Goal: Task Accomplishment & Management: Manage account settings

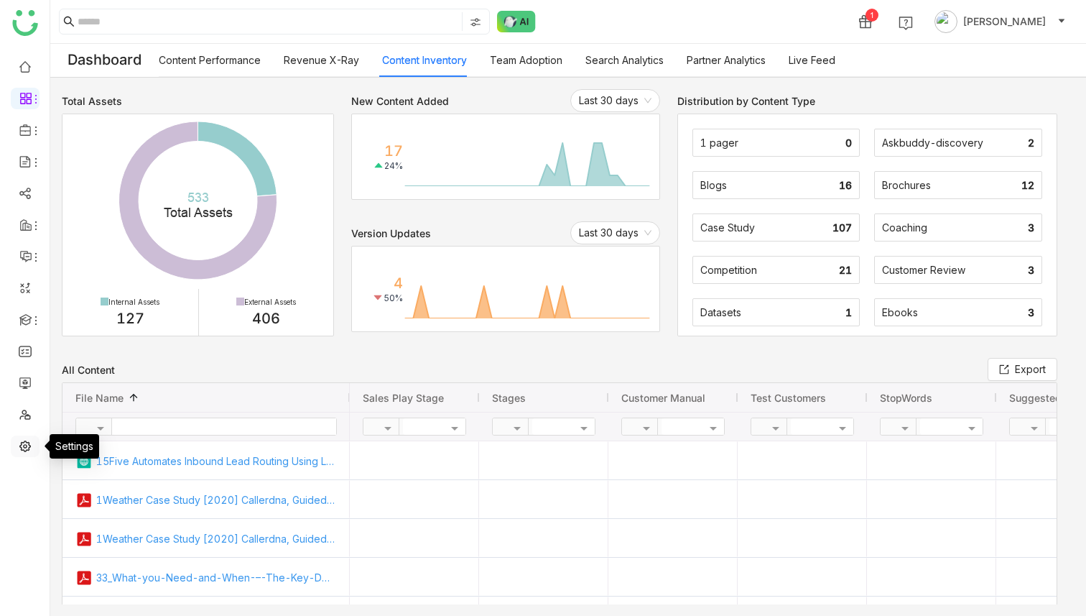
click at [21, 448] on link at bounding box center [25, 445] width 13 height 12
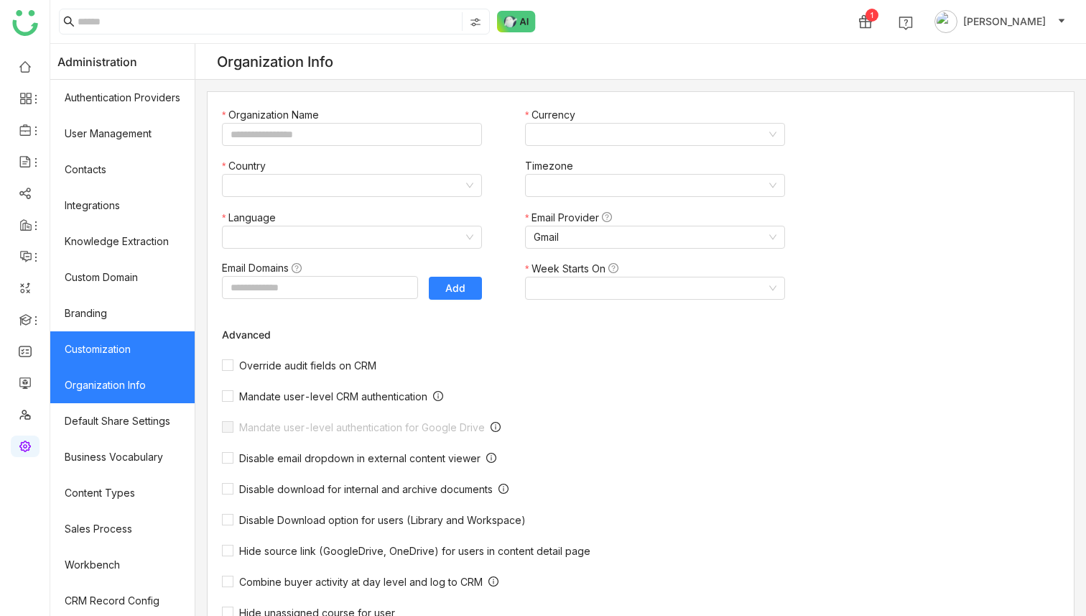
type input "*******"
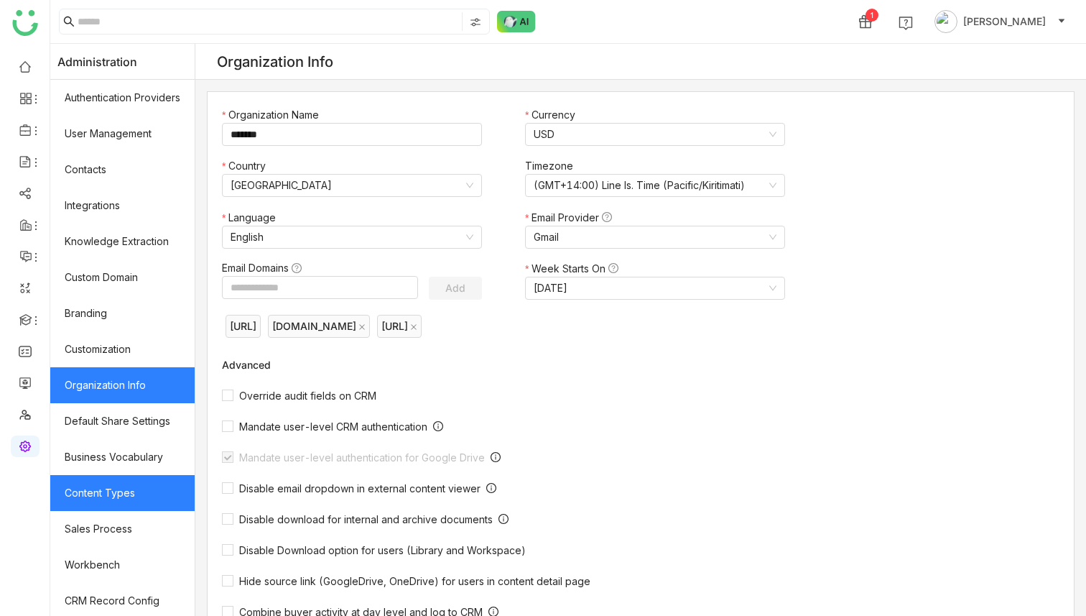
click at [127, 496] on link "Content Types" at bounding box center [122, 493] width 144 height 36
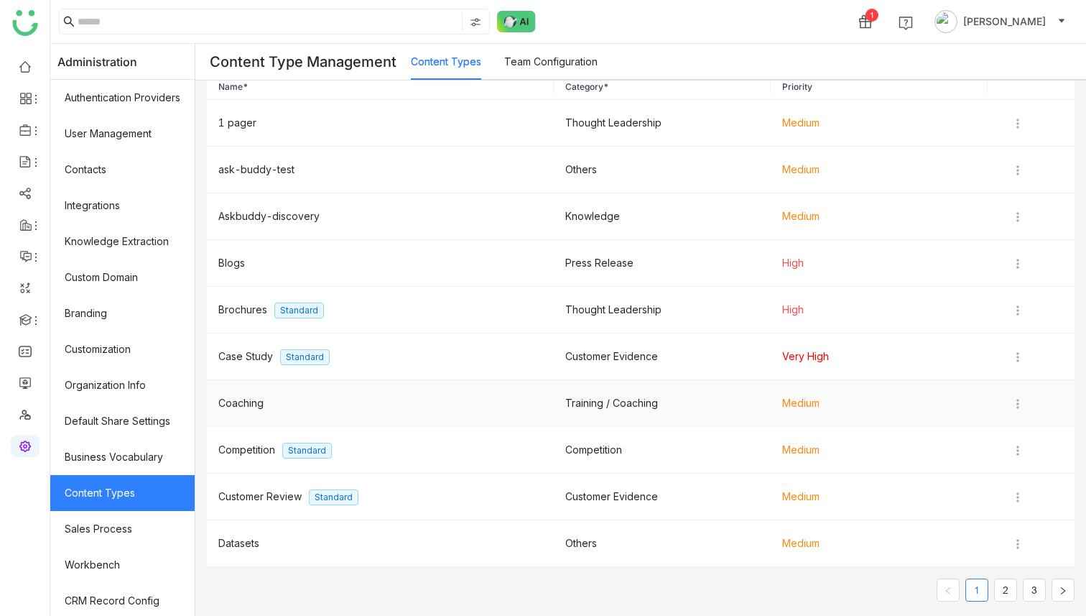
scroll to position [57, 0]
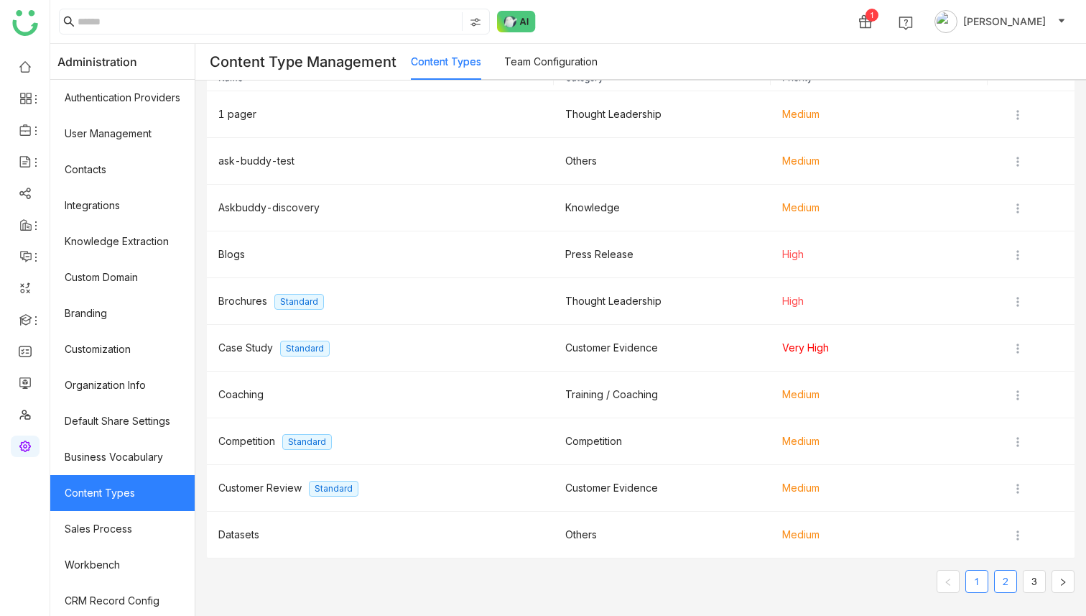
click at [1006, 580] on link "2" at bounding box center [1006, 581] width 22 height 22
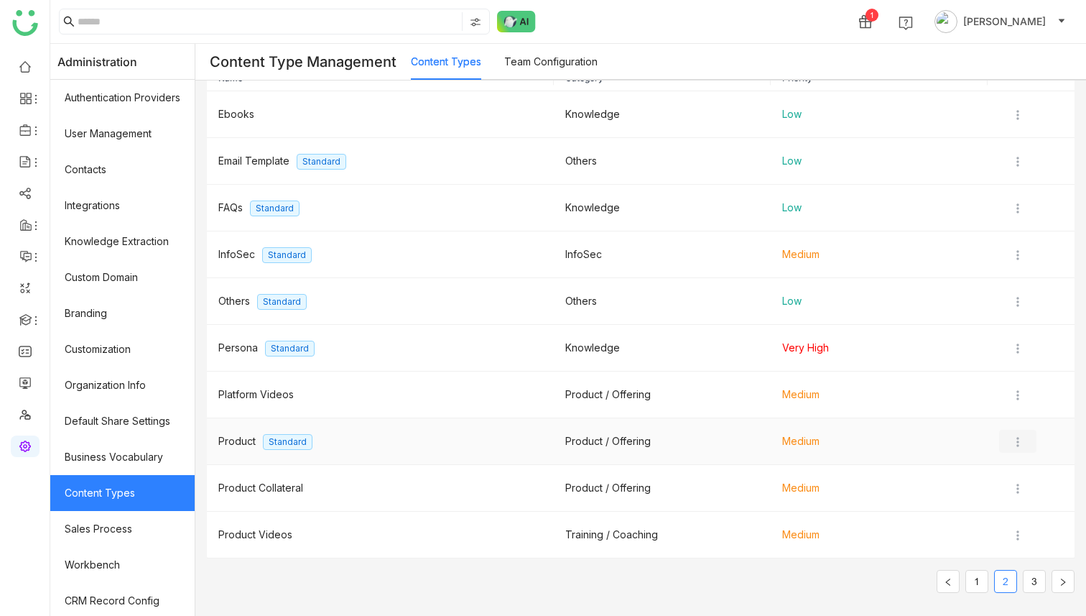
click at [1021, 444] on img at bounding box center [1018, 442] width 14 height 14
click at [1032, 466] on span "Edit" at bounding box center [1033, 470] width 17 height 12
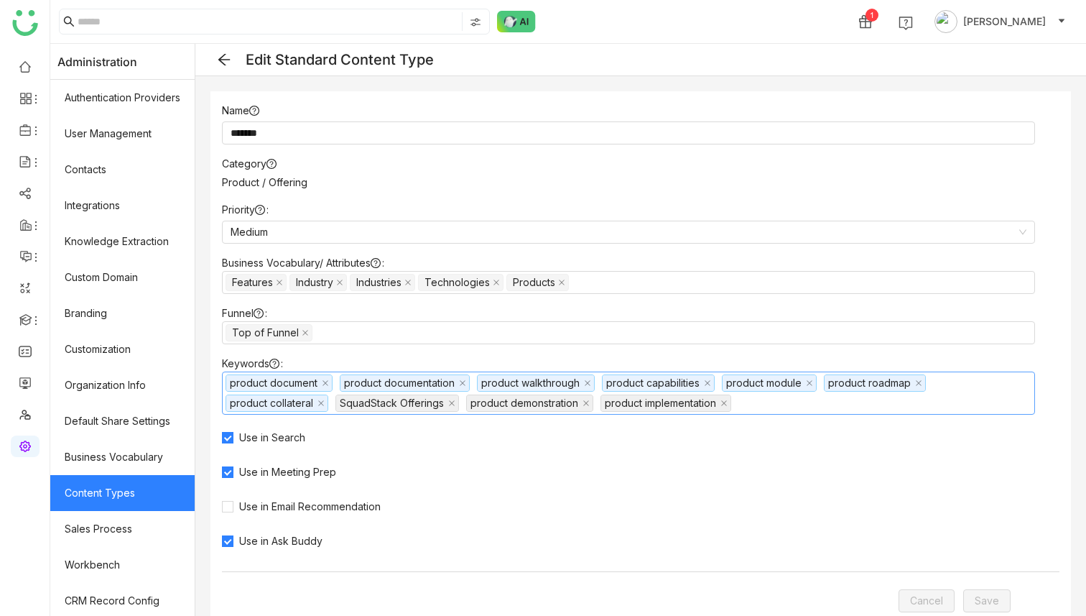
click at [771, 403] on nz-select-top-control "product document product documentation product walkthrough product capabilities…" at bounding box center [628, 392] width 813 height 43
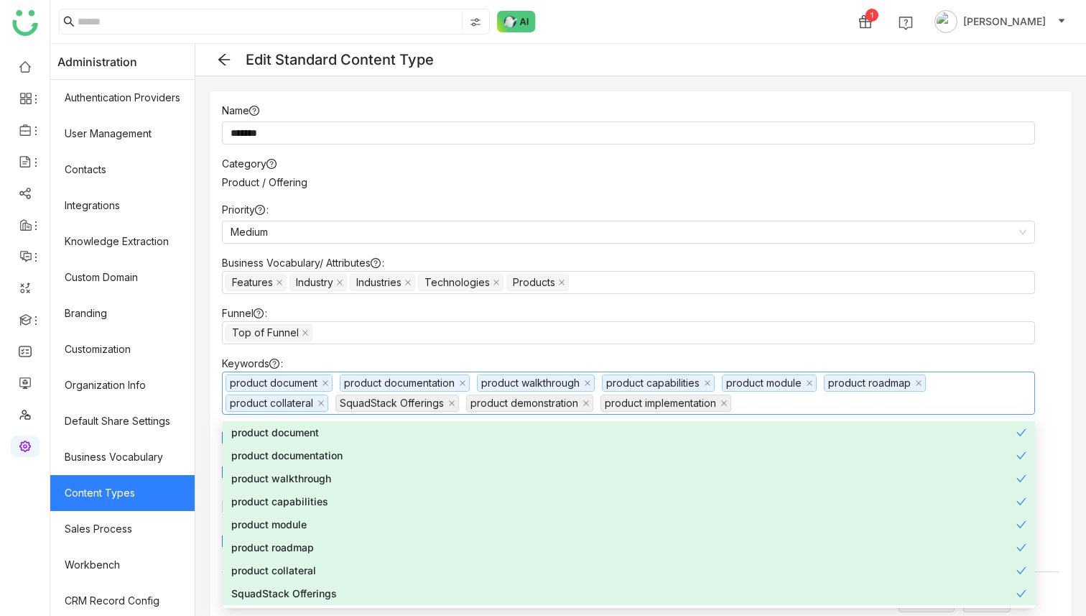
click at [767, 404] on nz-select-top-control "product document product documentation product walkthrough product capabilities…" at bounding box center [628, 392] width 813 height 43
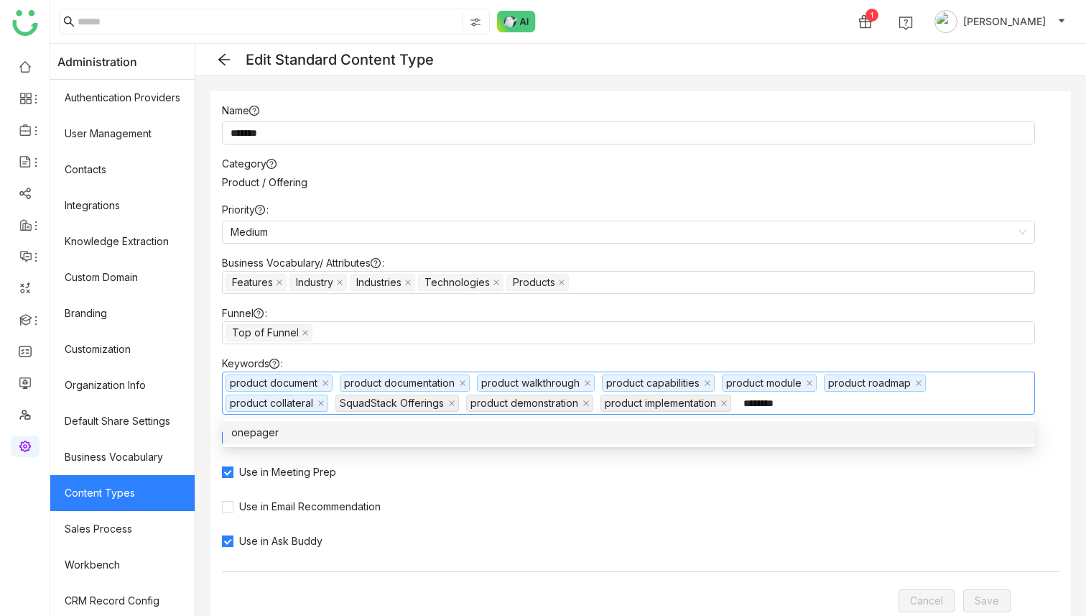
type input "********"
click at [264, 432] on div "onepager" at bounding box center [628, 433] width 795 height 16
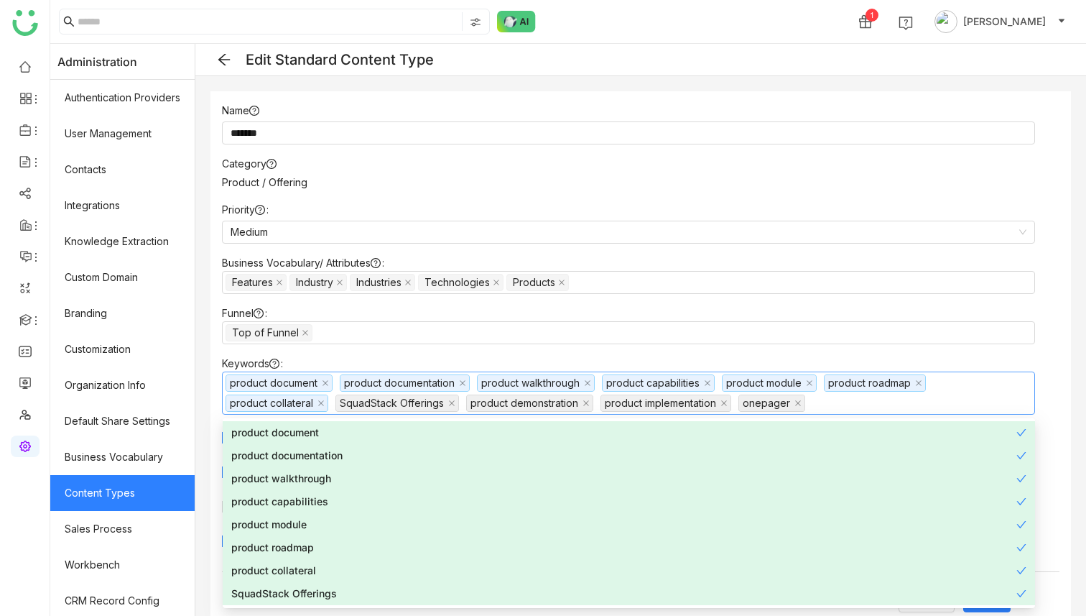
click at [1059, 206] on div "Priority Medium" at bounding box center [641, 228] width 838 height 53
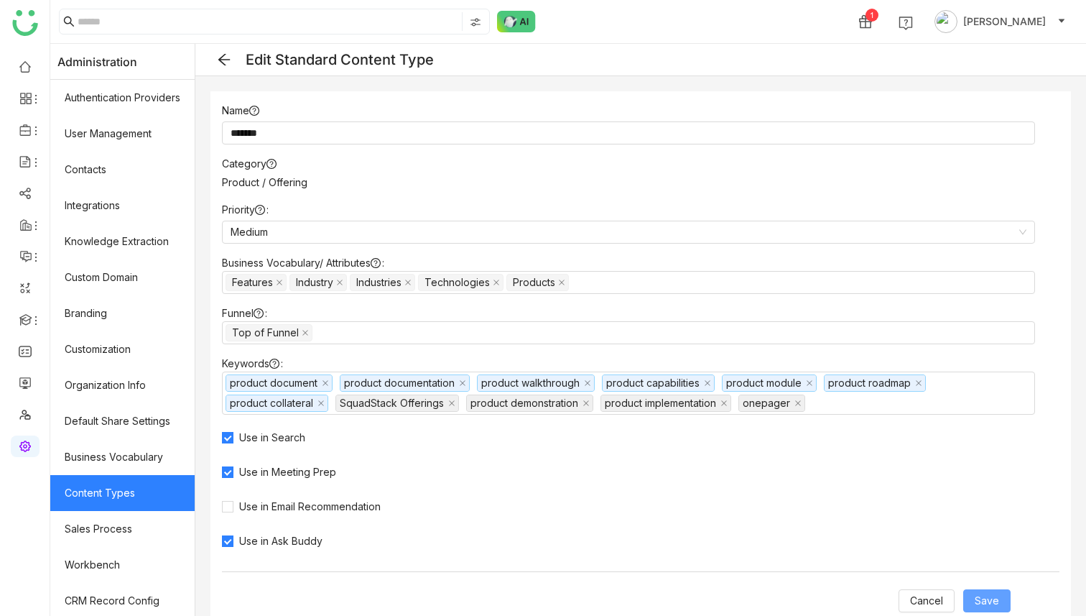
click at [983, 593] on span "Save" at bounding box center [987, 601] width 24 height 16
type input "*******"
click at [225, 55] on icon at bounding box center [223, 59] width 11 height 11
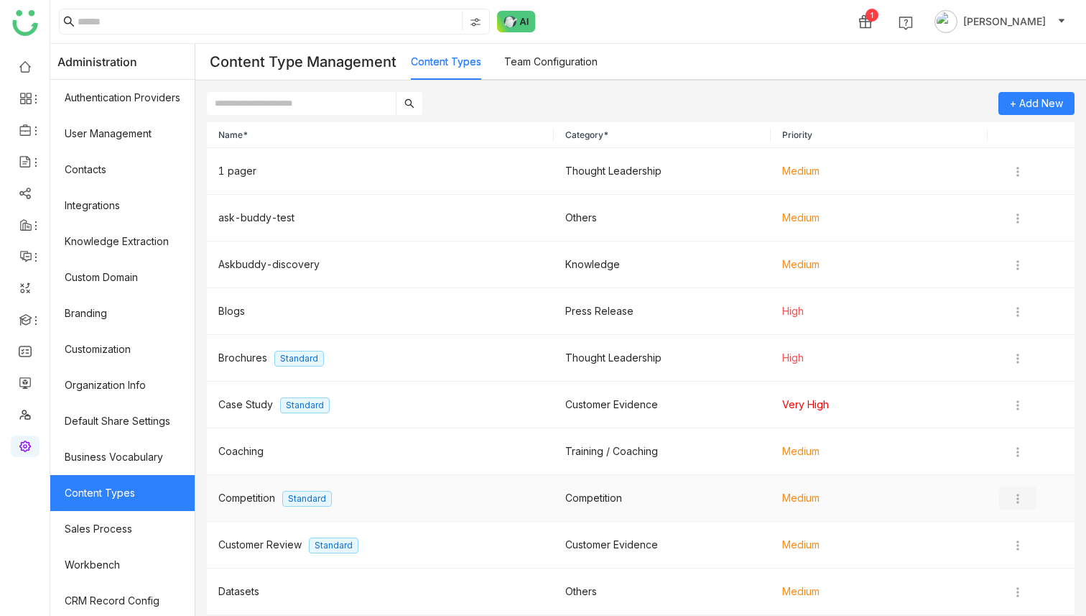
scroll to position [57, 0]
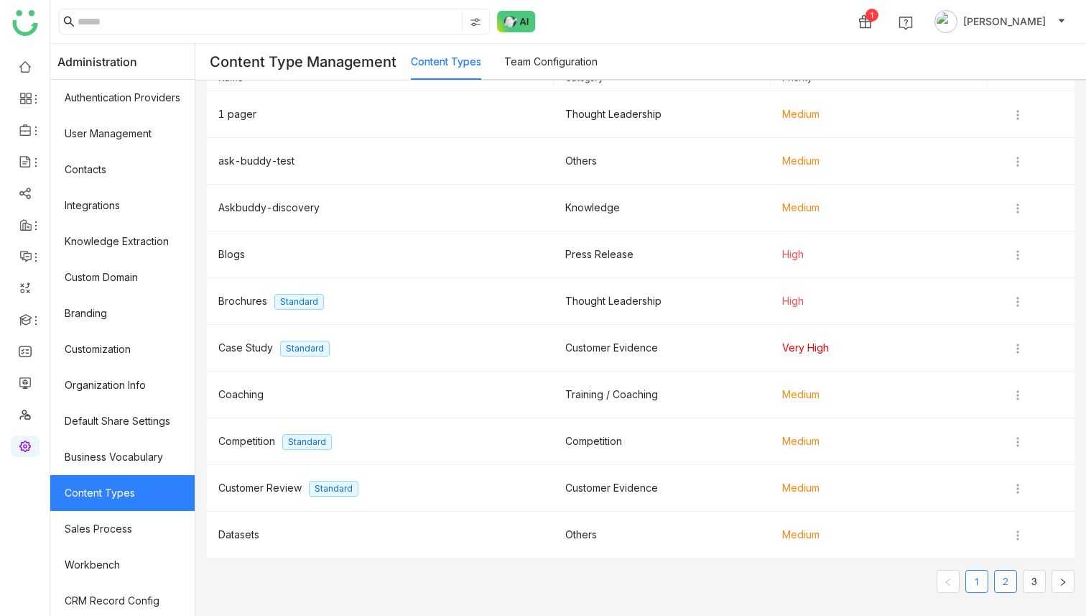
click at [1003, 583] on link "2" at bounding box center [1006, 581] width 22 height 22
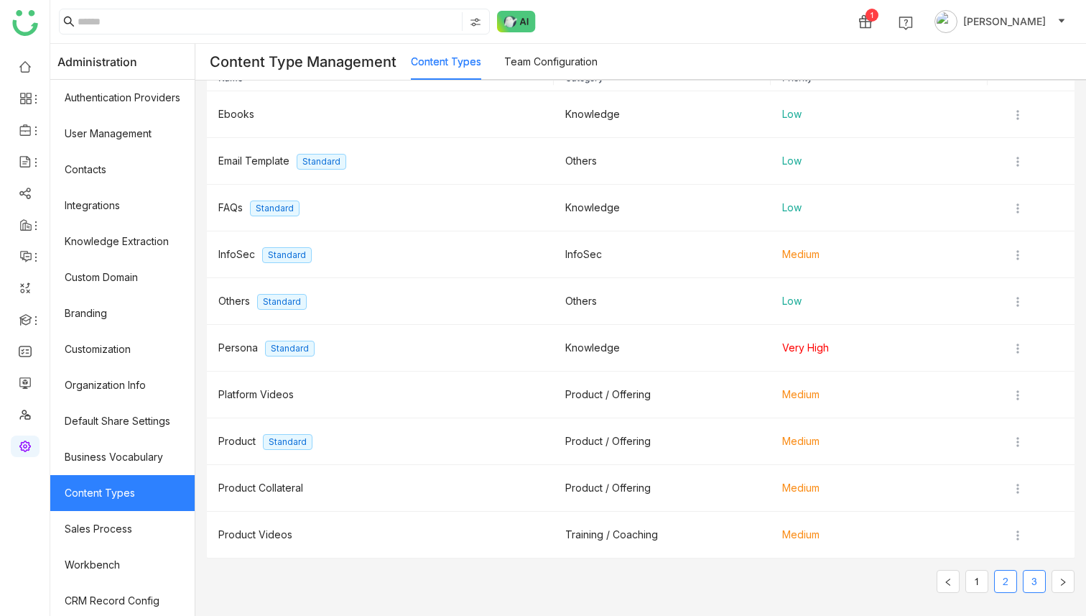
click at [1036, 573] on link "3" at bounding box center [1035, 581] width 22 height 22
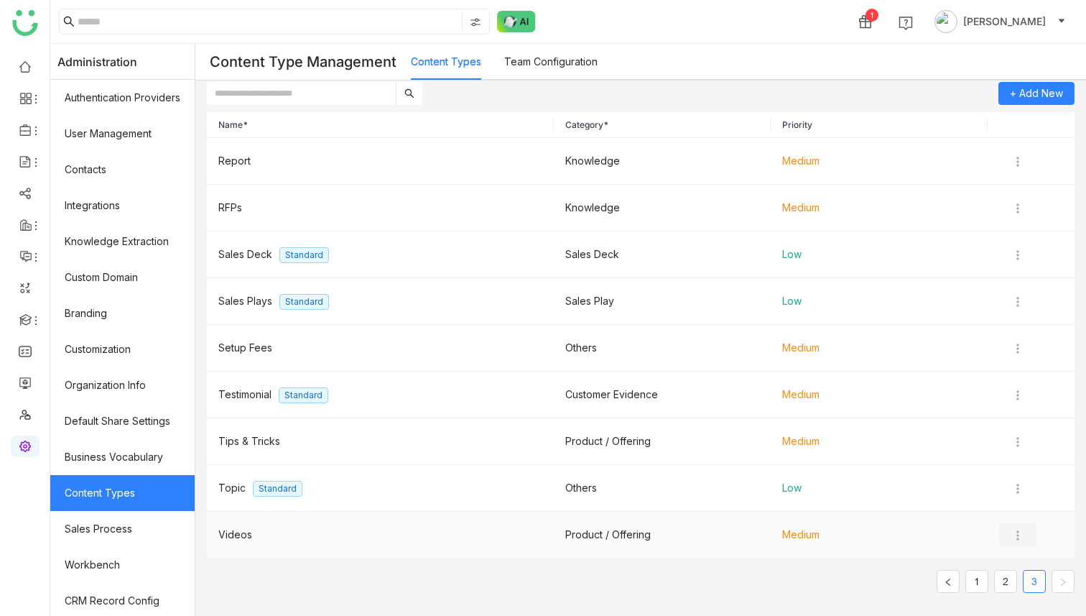
click at [1019, 533] on img at bounding box center [1018, 535] width 14 height 14
click at [1001, 451] on span "Edit" at bounding box center [1001, 450] width 17 height 12
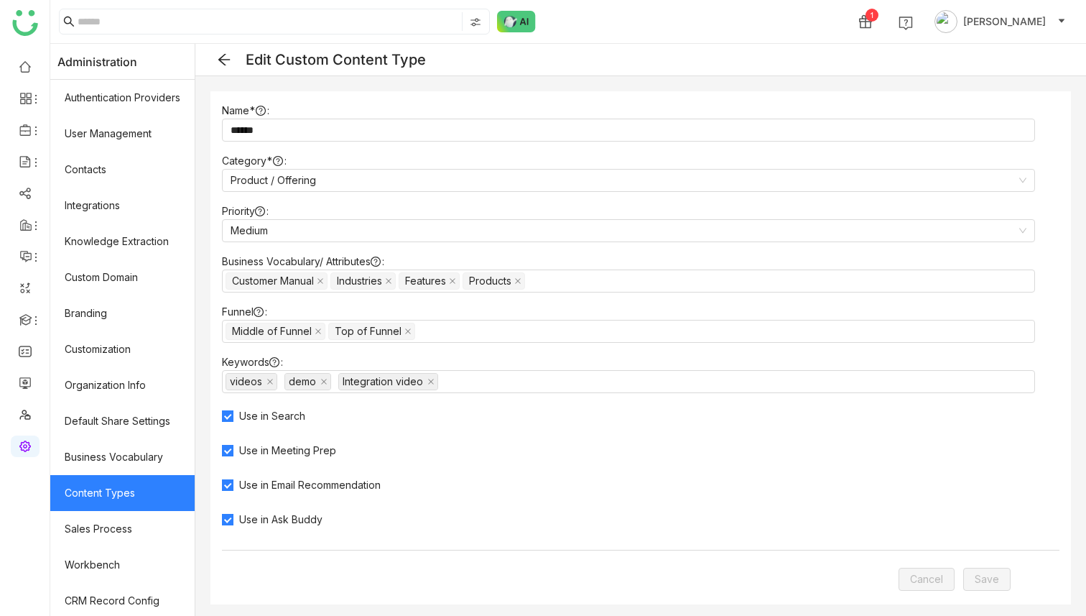
click at [226, 53] on icon at bounding box center [224, 59] width 14 height 14
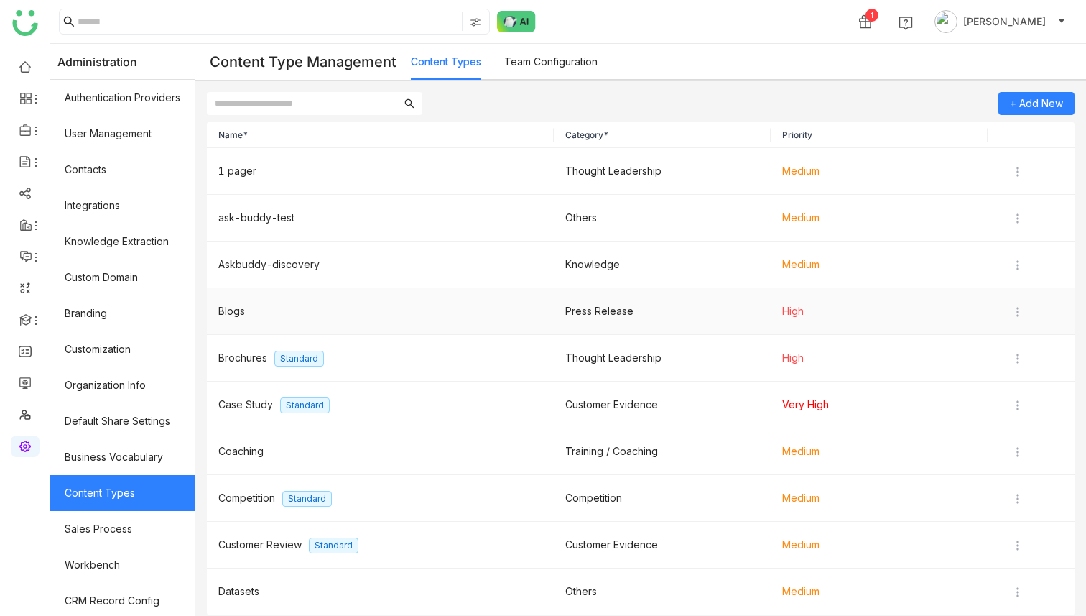
scroll to position [57, 0]
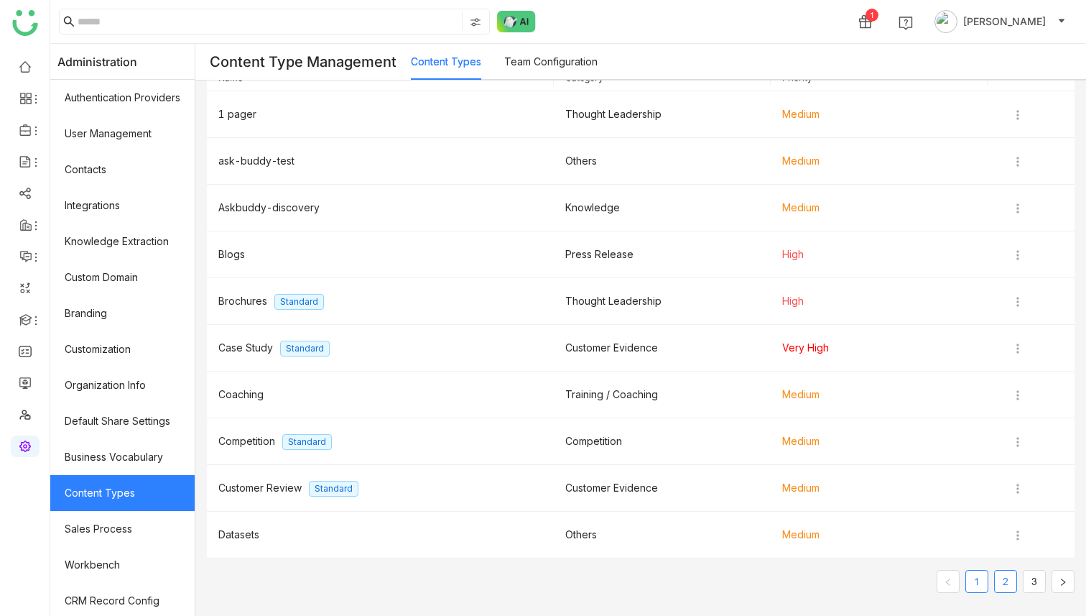
click at [1006, 578] on link "2" at bounding box center [1006, 581] width 22 height 22
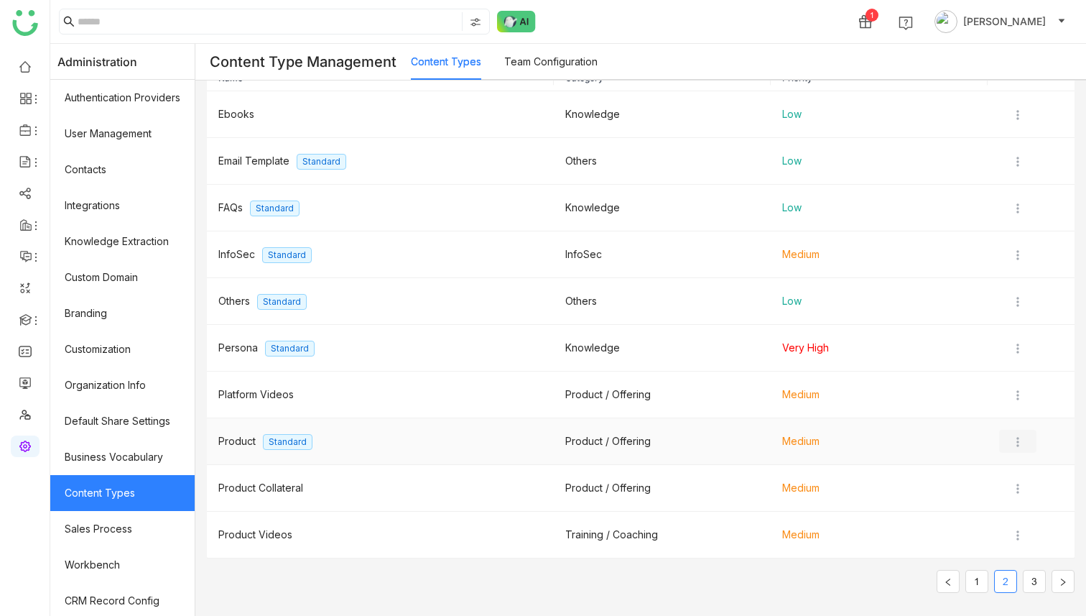
click at [1018, 441] on img at bounding box center [1018, 442] width 14 height 14
click at [1019, 463] on span "Edit" at bounding box center [1025, 471] width 34 height 16
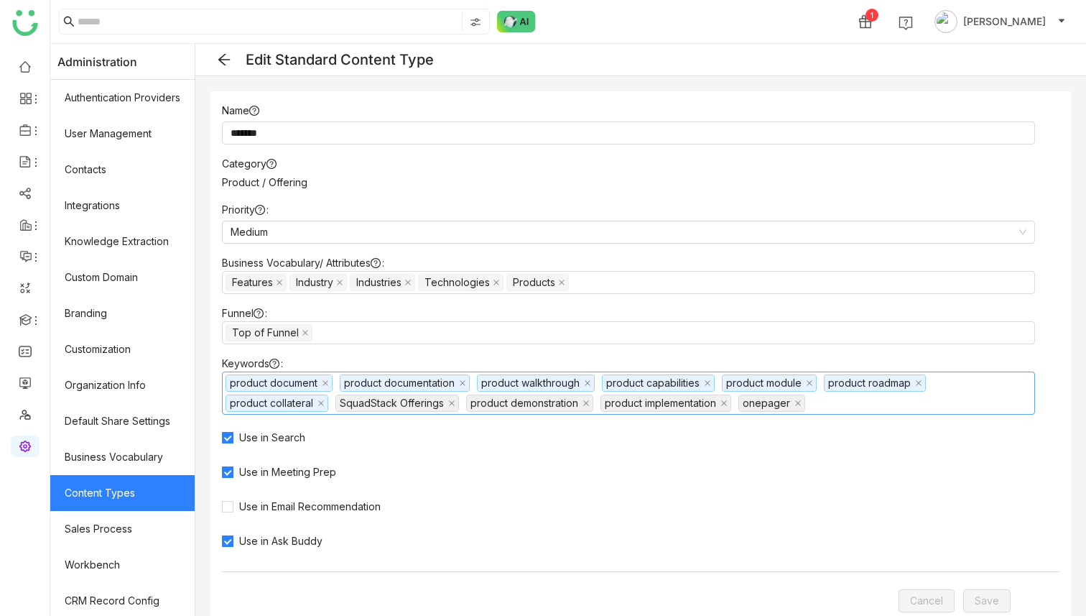
click at [833, 402] on nz-select-top-control "product document product documentation product walkthrough product capabilities…" at bounding box center [628, 392] width 813 height 43
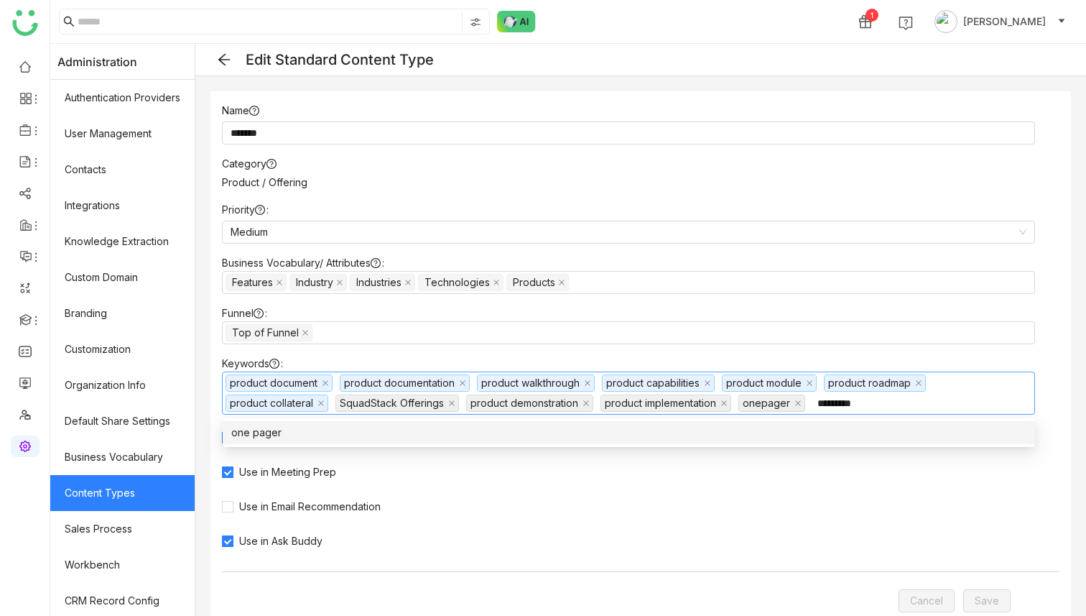
type input "*********"
click at [269, 430] on div "one pager" at bounding box center [628, 433] width 795 height 16
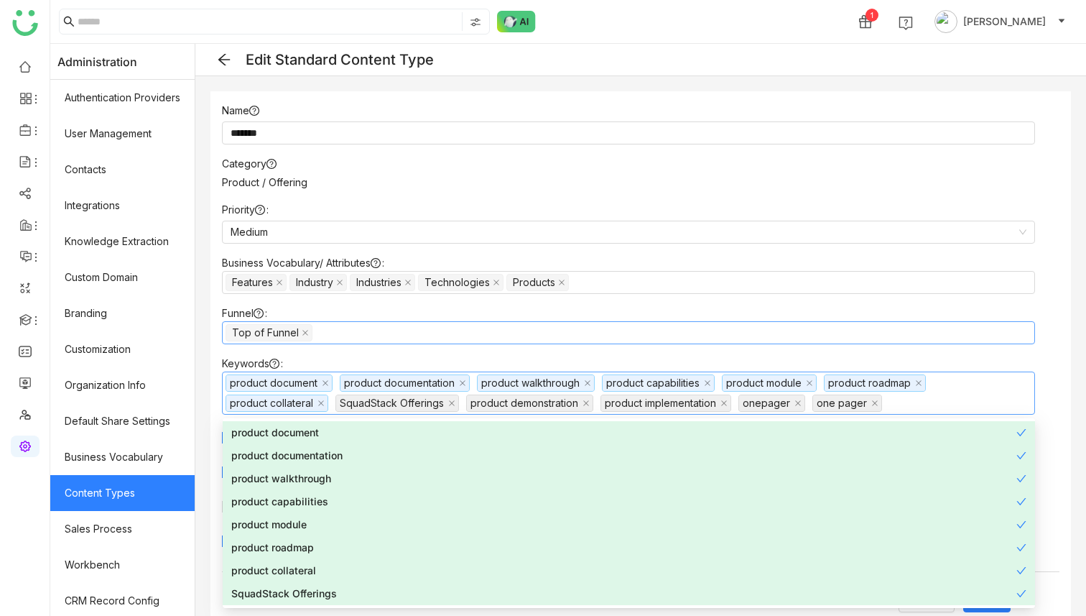
click at [947, 335] on nz-select-top-control "Top of Funnel" at bounding box center [628, 332] width 813 height 23
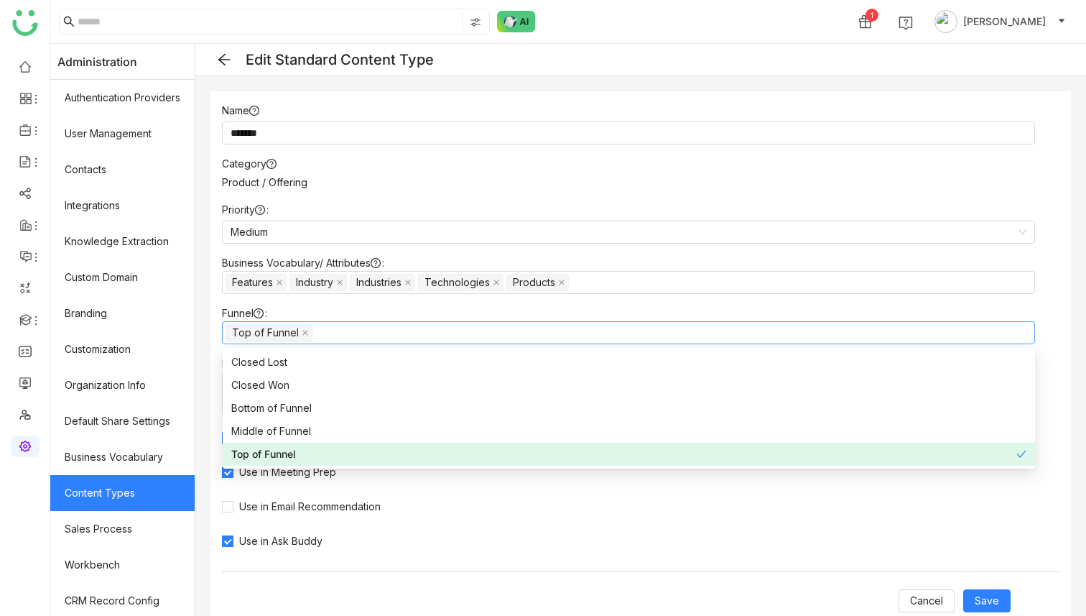
scroll to position [25, 0]
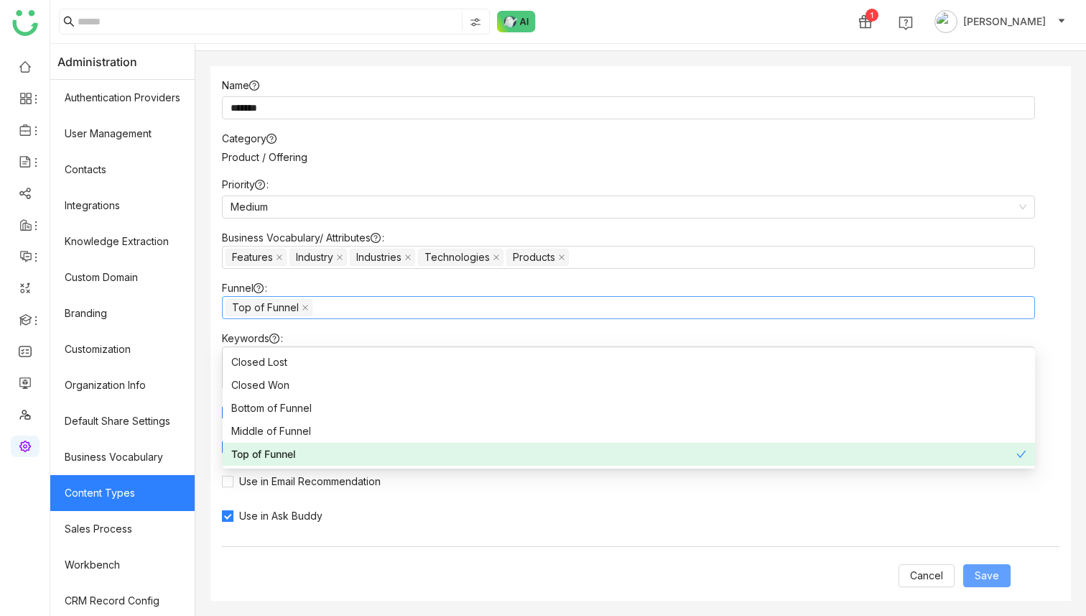
click at [992, 575] on span "Save" at bounding box center [987, 576] width 24 height 16
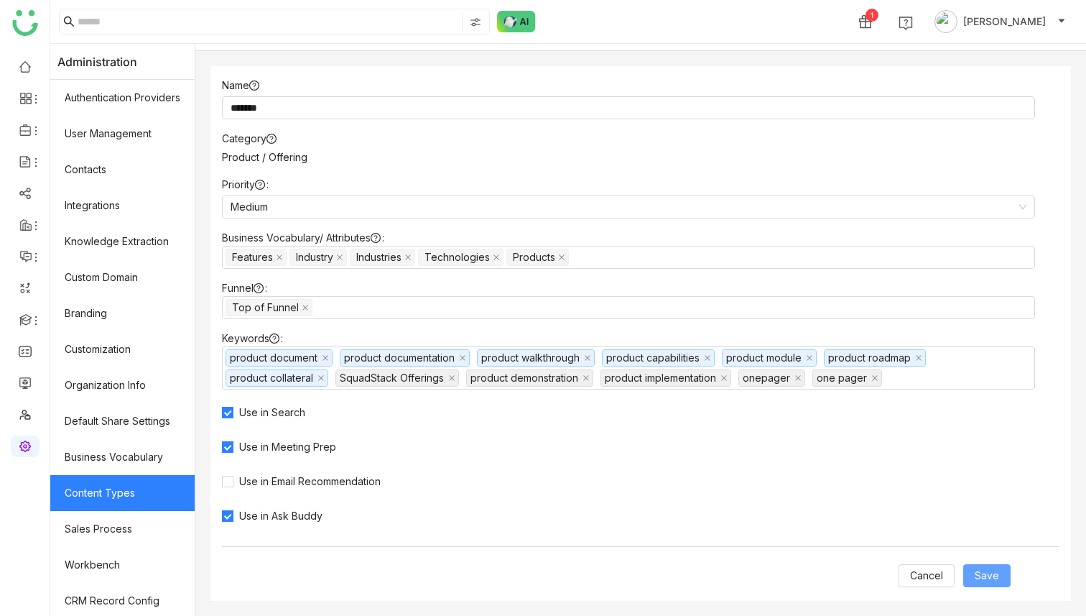
type input "*******"
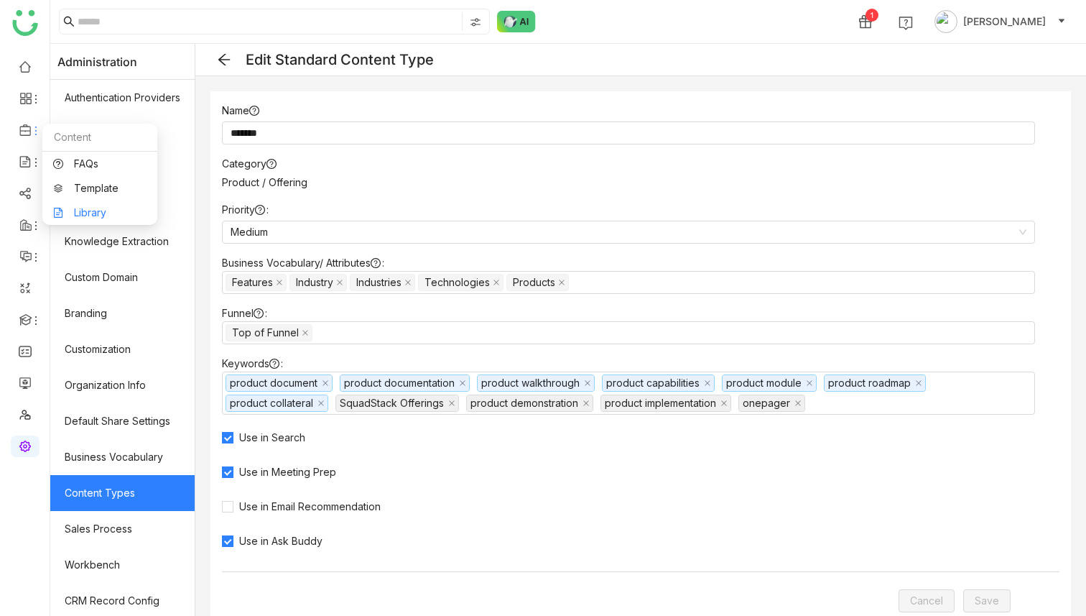
click at [91, 213] on link "Library" at bounding box center [99, 213] width 93 height 10
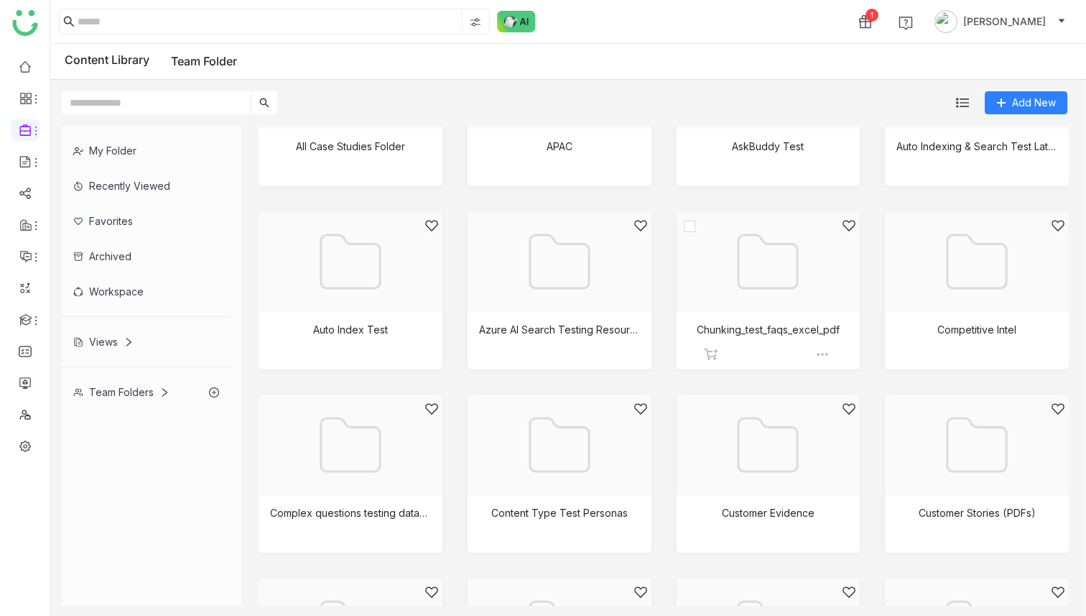
scroll to position [96, 0]
click at [777, 432] on div at bounding box center [763, 464] width 159 height 122
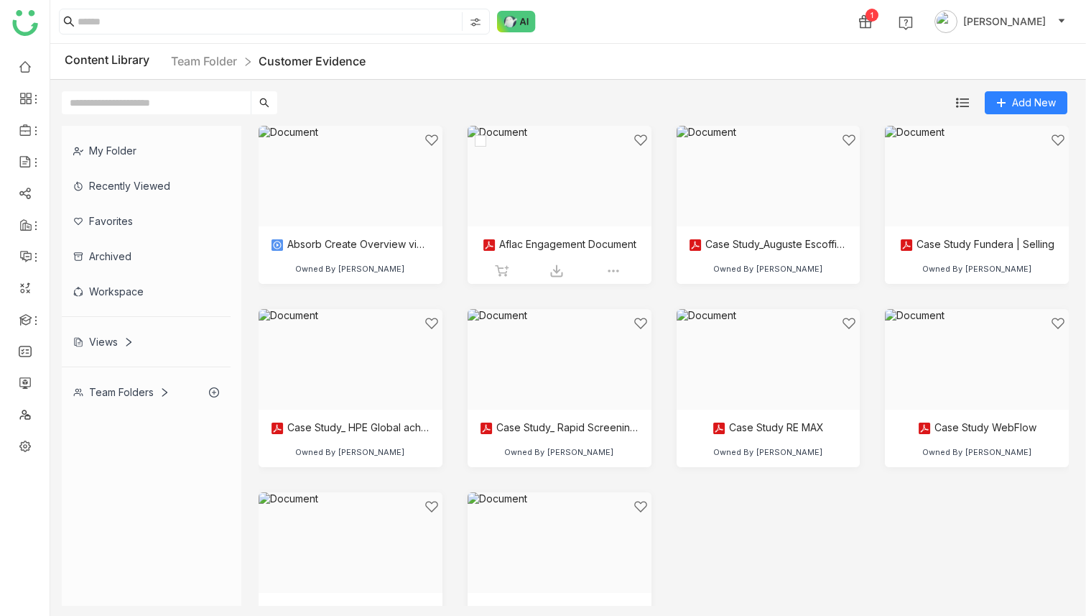
click at [560, 194] on div at bounding box center [554, 194] width 159 height 122
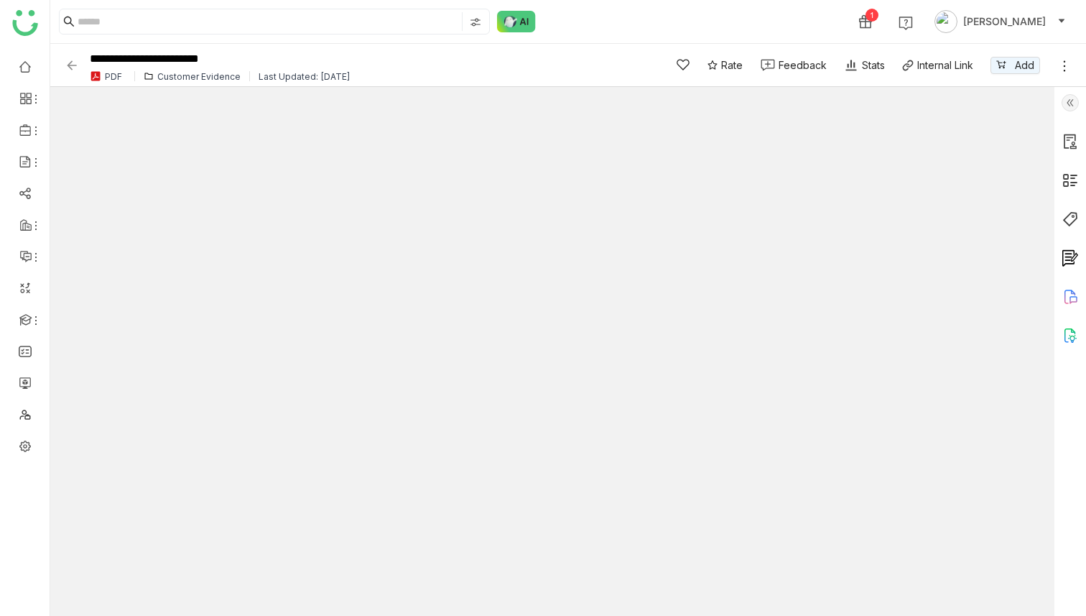
click at [1069, 98] on img at bounding box center [1070, 102] width 17 height 17
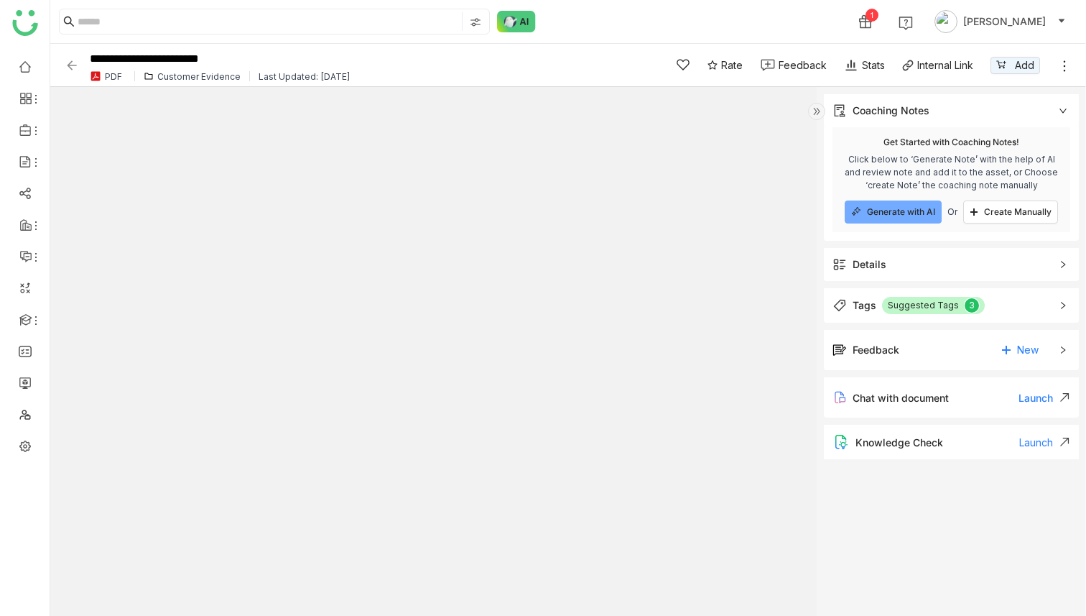
click at [874, 308] on div "Tags" at bounding box center [865, 305] width 24 height 16
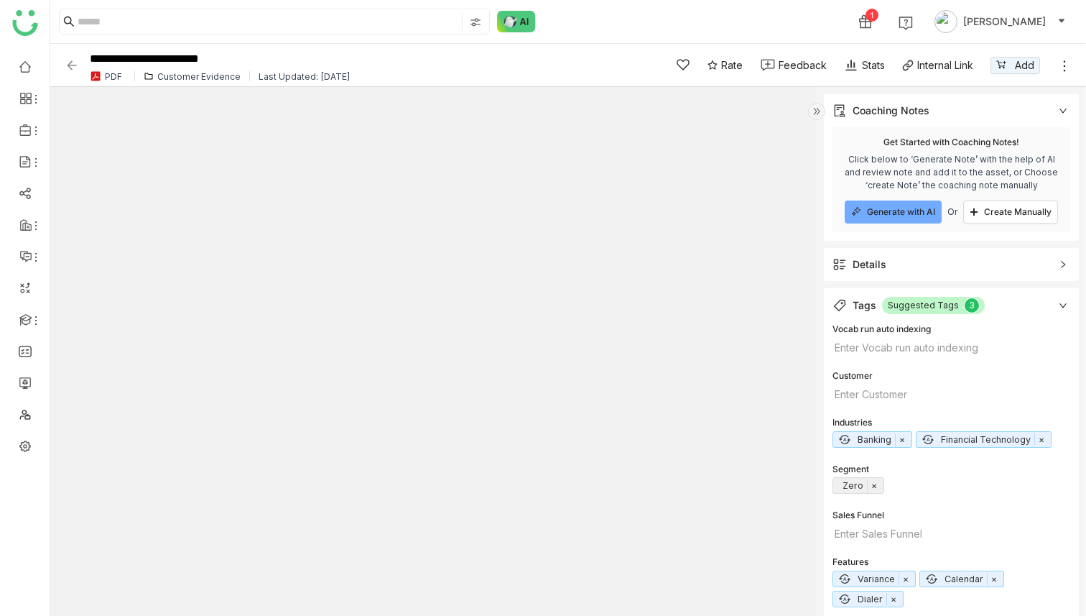
click at [880, 267] on div "Details" at bounding box center [870, 264] width 34 height 16
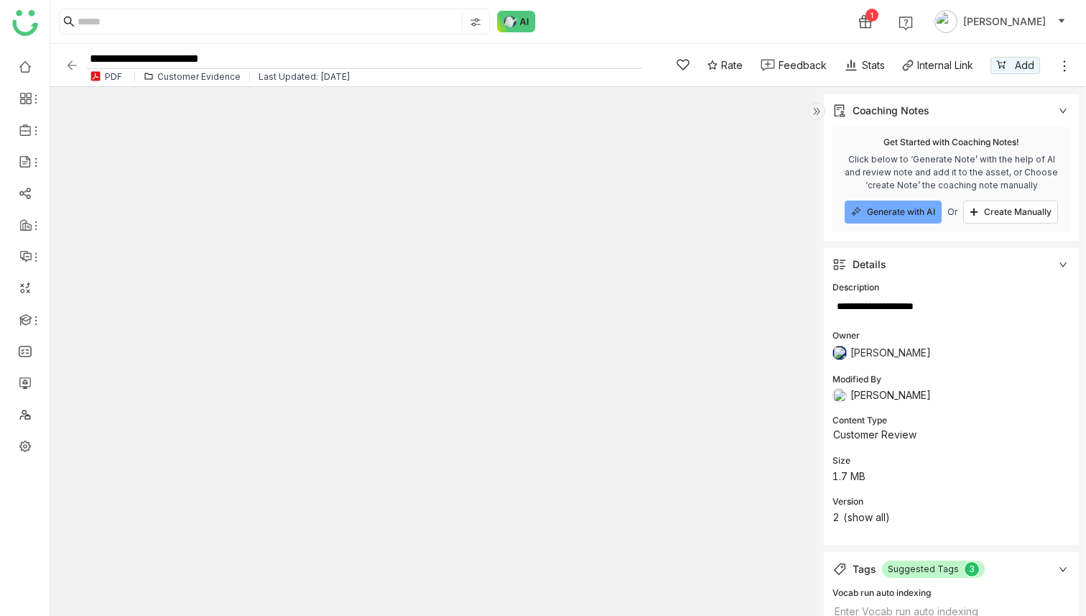
drag, startPoint x: 261, startPoint y: 55, endPoint x: 42, endPoint y: 57, distance: 219.1
click at [42, 57] on nz-layout "**********" at bounding box center [543, 308] width 1086 height 616
paste input "****"
type input "**********"
type textarea "**********"
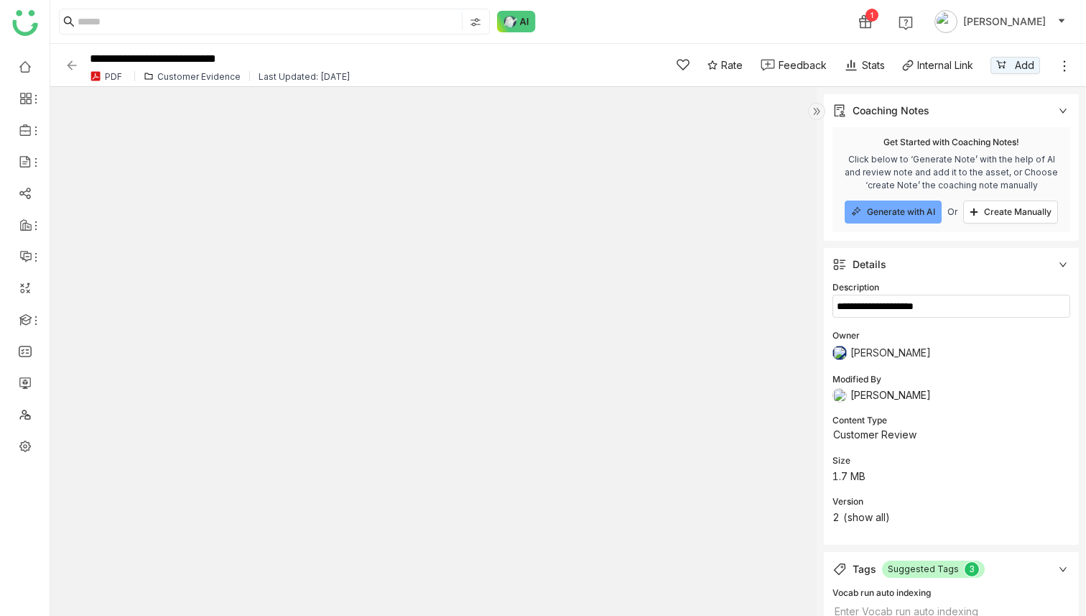
click at [902, 306] on textarea at bounding box center [952, 306] width 238 height 23
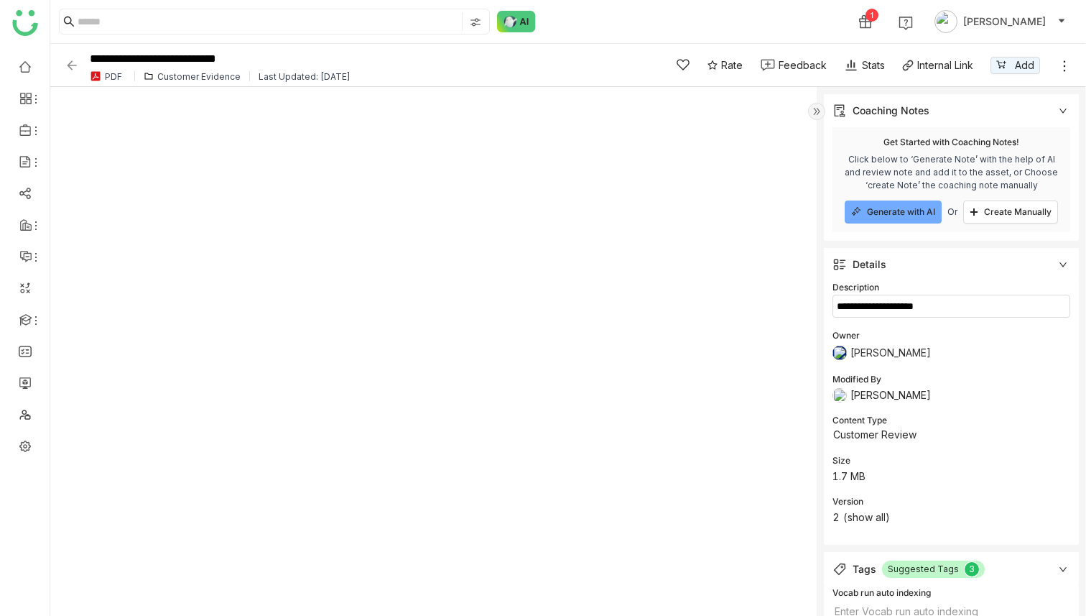
click at [902, 306] on textarea at bounding box center [952, 306] width 238 height 23
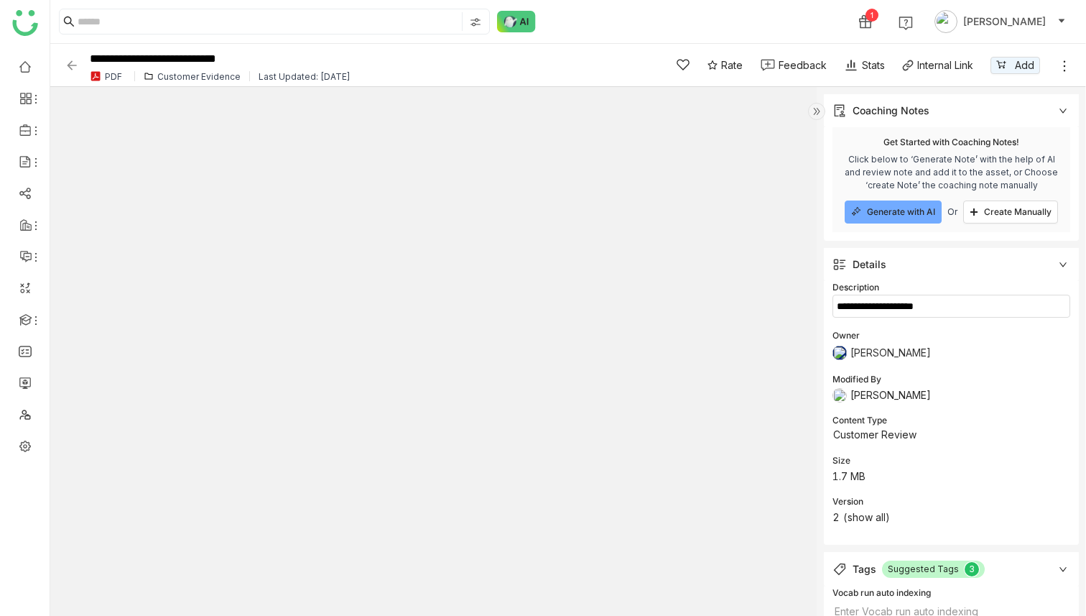
click at [902, 306] on textarea at bounding box center [952, 306] width 238 height 23
click at [308, 59] on input "**********" at bounding box center [364, 59] width 557 height 19
type textarea "**********"
type input "**********"
click at [640, 29] on div "1 [PERSON_NAME]" at bounding box center [568, 21] width 1036 height 43
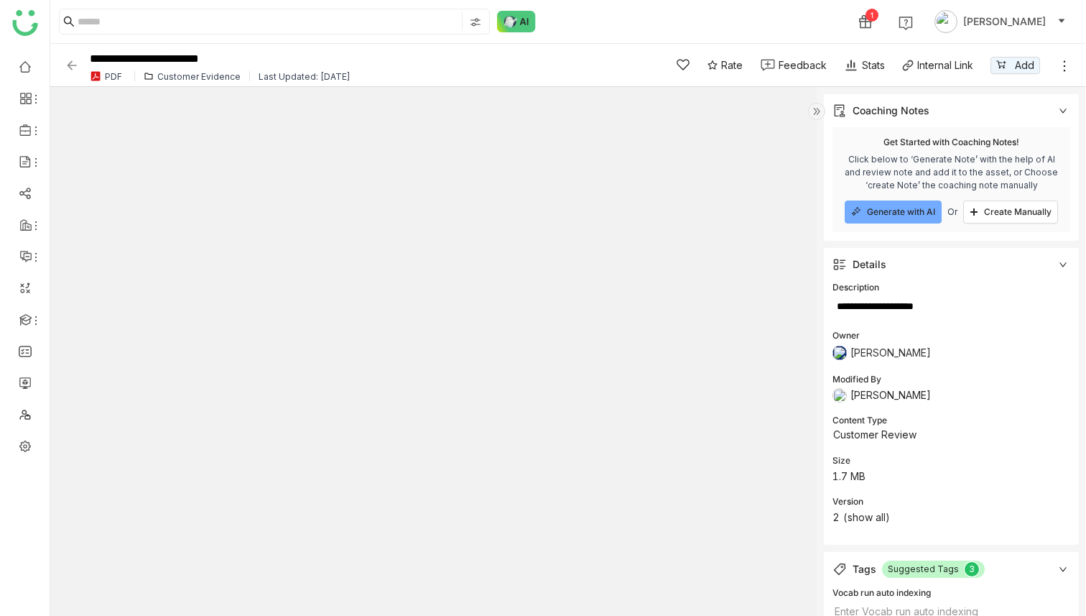
click at [640, 29] on div "1 [PERSON_NAME]" at bounding box center [568, 21] width 1036 height 43
type textarea "**********"
click at [1067, 70] on icon at bounding box center [1064, 66] width 14 height 14
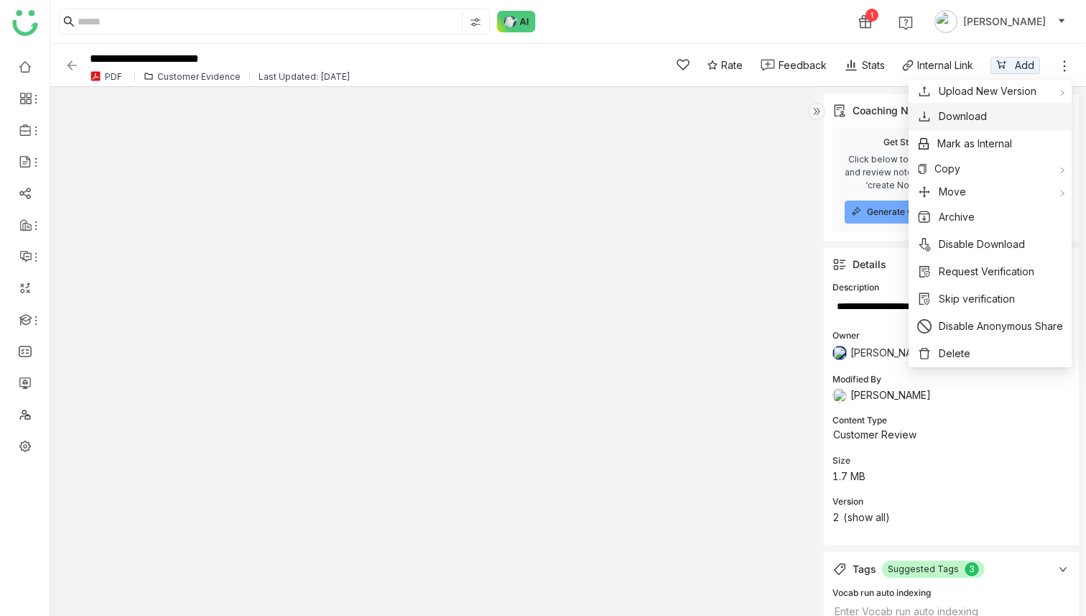
click at [961, 116] on span "Download" at bounding box center [963, 116] width 48 height 16
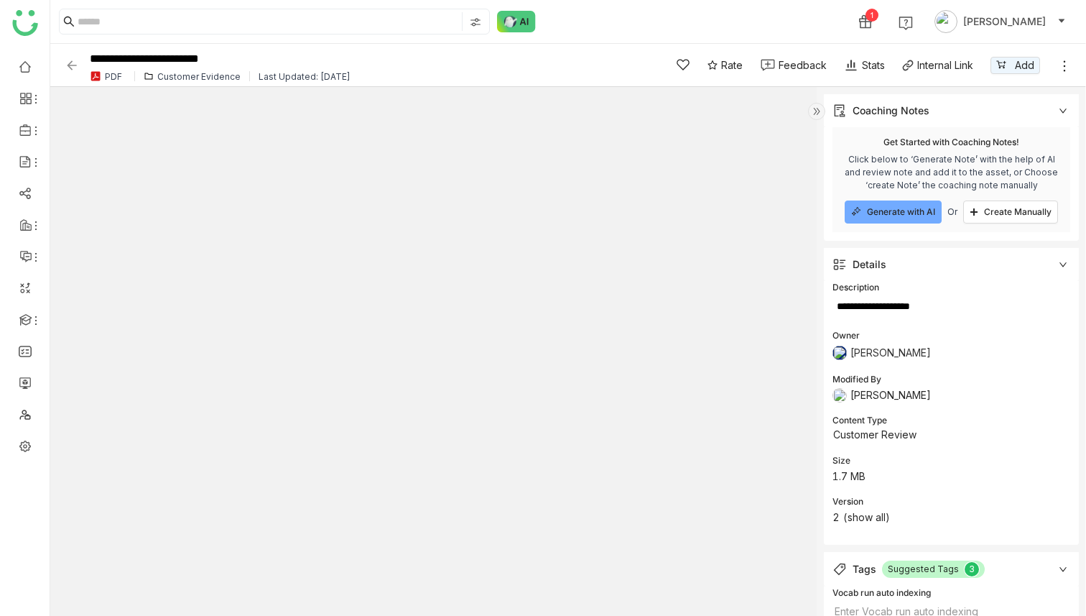
click at [75, 64] on img at bounding box center [72, 65] width 14 height 14
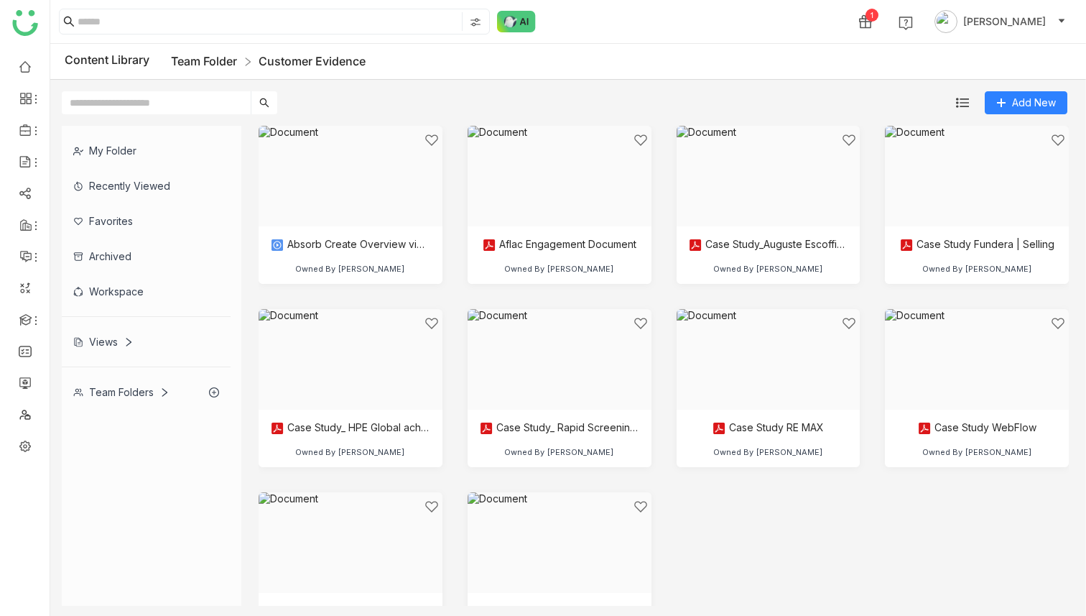
click at [218, 59] on link "Team Folder" at bounding box center [204, 61] width 66 height 14
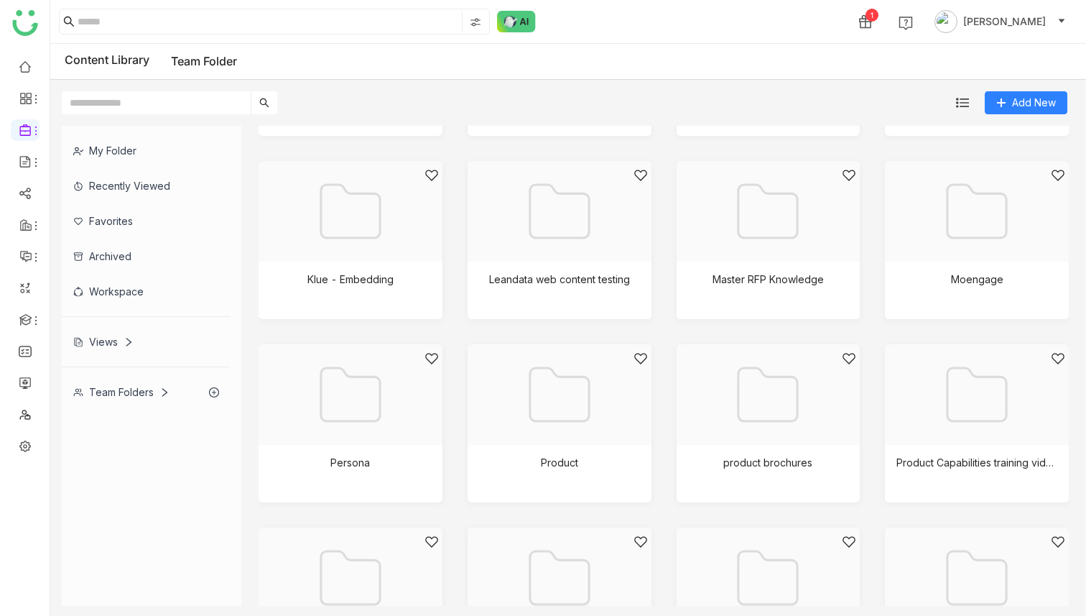
scroll to position [1898, 0]
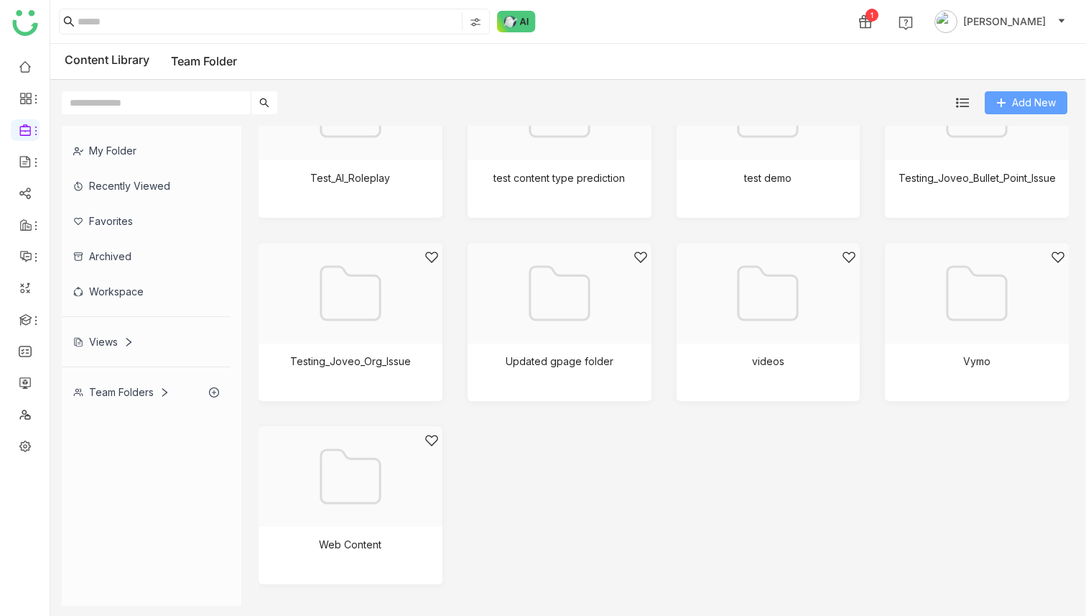
click at [1032, 101] on span "Add New" at bounding box center [1034, 103] width 44 height 16
click at [821, 167] on div at bounding box center [763, 128] width 159 height 122
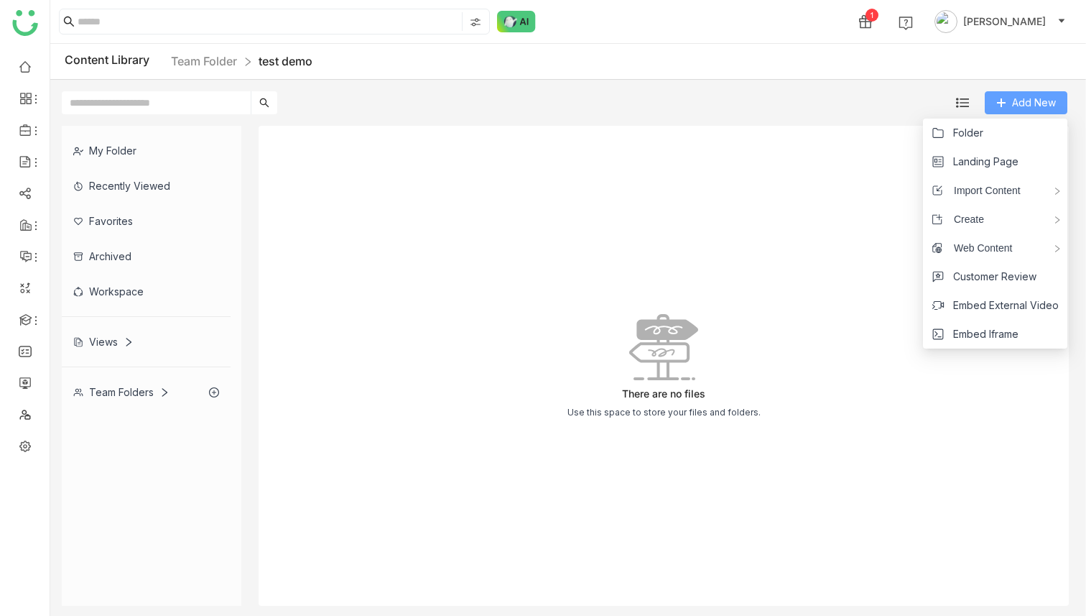
click at [1017, 103] on span "Add New" at bounding box center [1034, 103] width 44 height 16
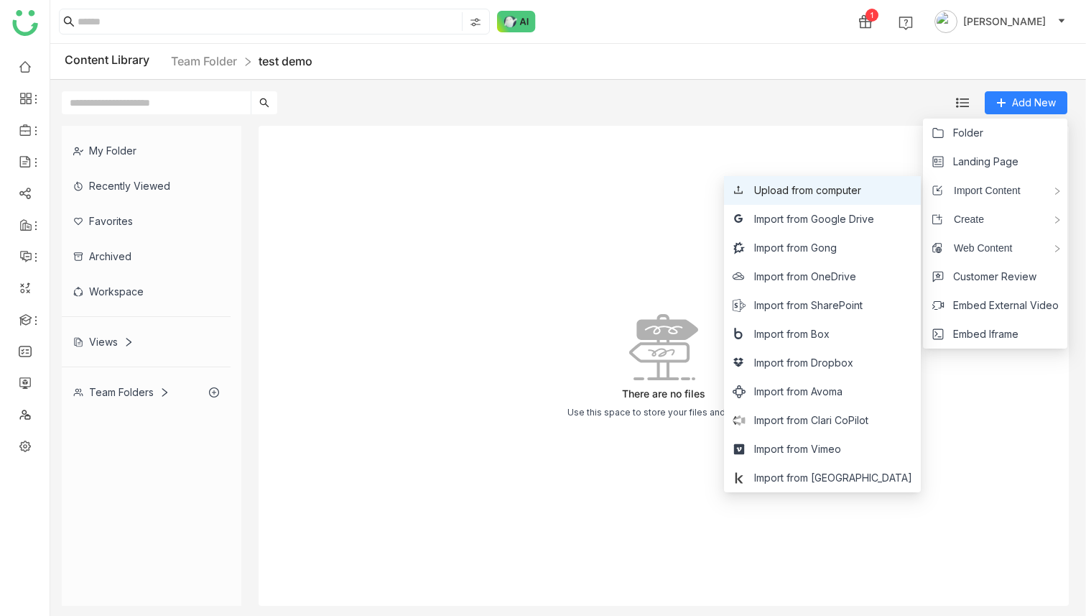
click at [854, 184] on span "Upload from computer" at bounding box center [807, 190] width 107 height 16
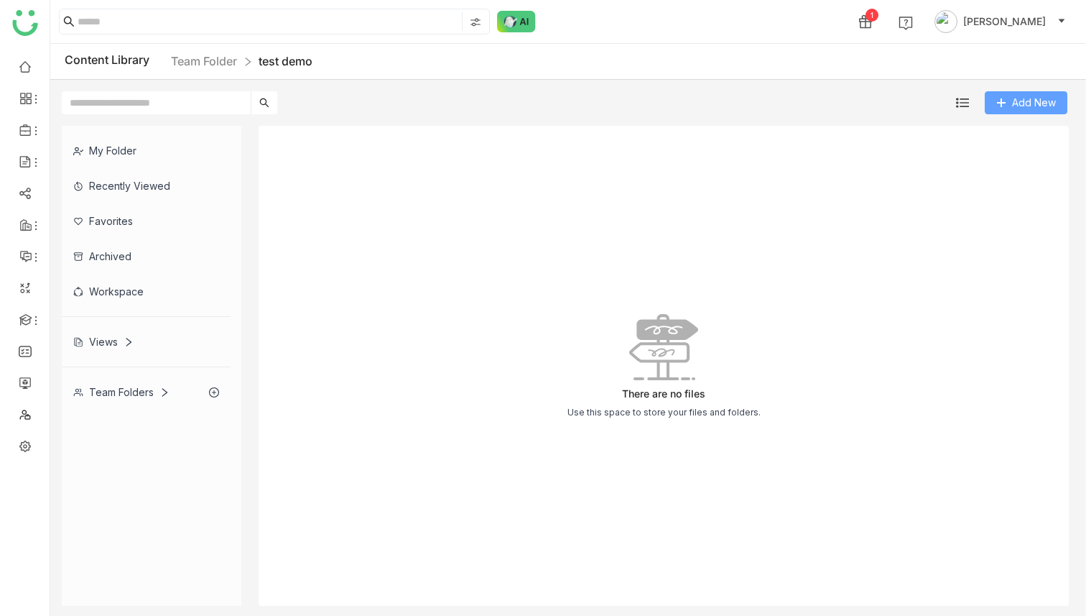
click at [1024, 103] on span "Add New" at bounding box center [1034, 103] width 44 height 16
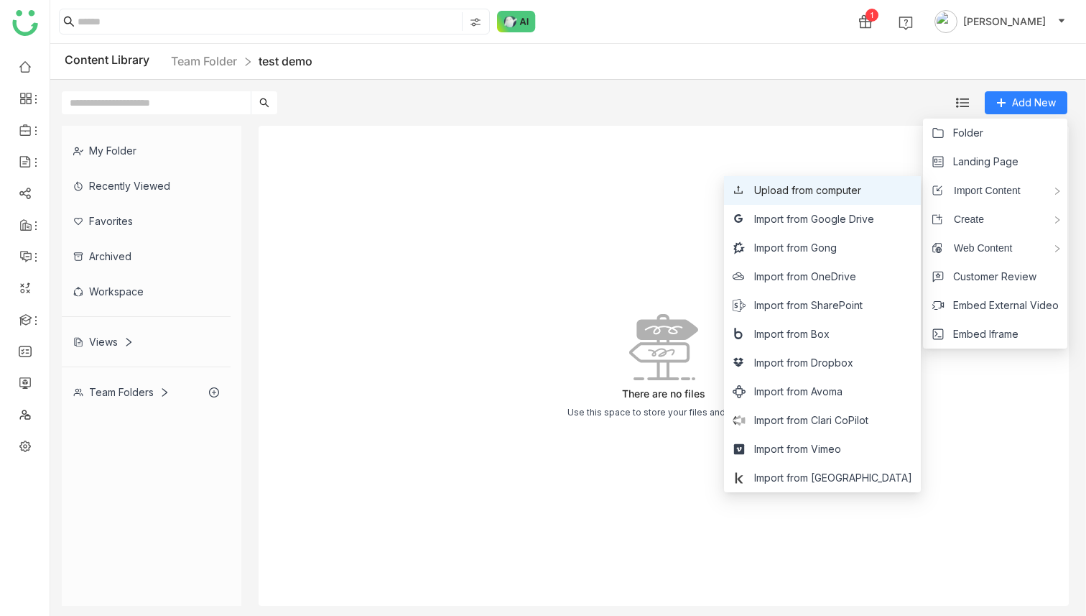
click at [861, 195] on span "Upload from computer" at bounding box center [807, 190] width 107 height 16
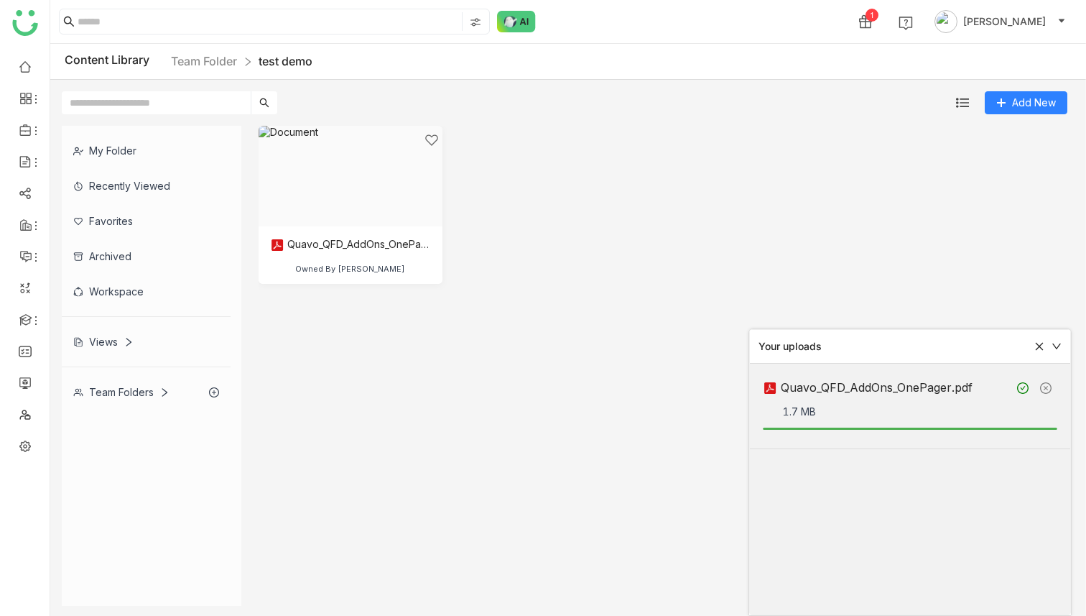
click at [1041, 344] on icon at bounding box center [1040, 347] width 8 height 8
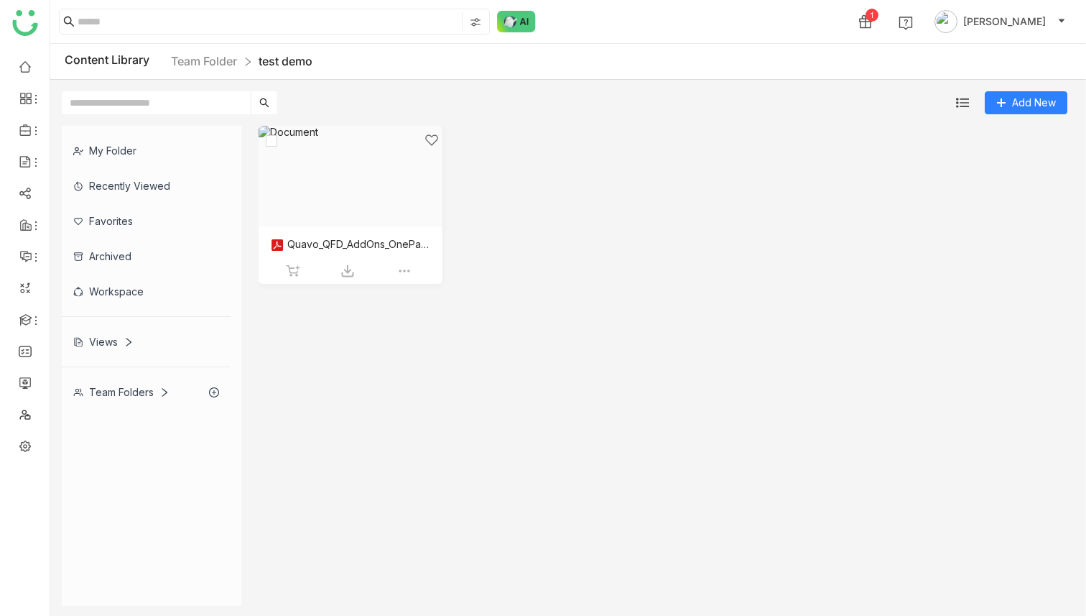
click at [343, 180] on div at bounding box center [345, 194] width 159 height 122
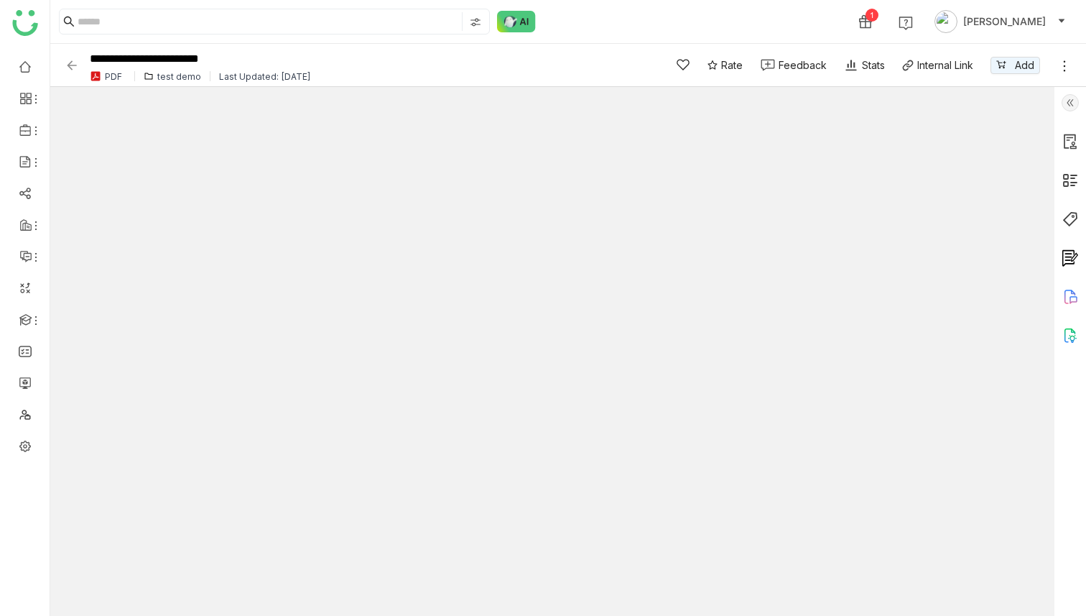
click at [1073, 104] on img at bounding box center [1070, 102] width 17 height 17
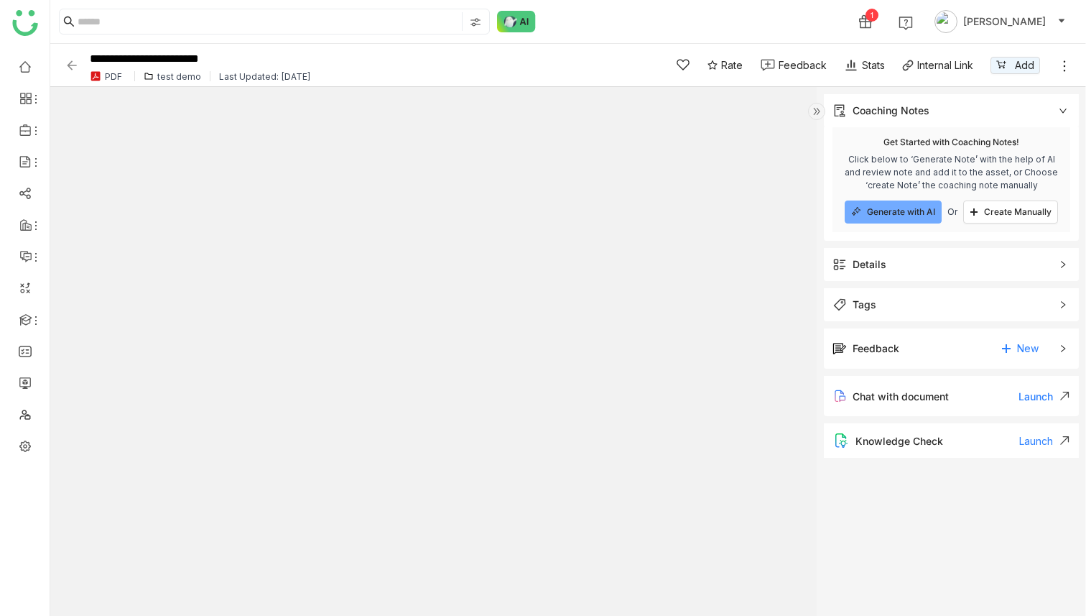
click at [892, 267] on span "Details" at bounding box center [942, 264] width 218 height 16
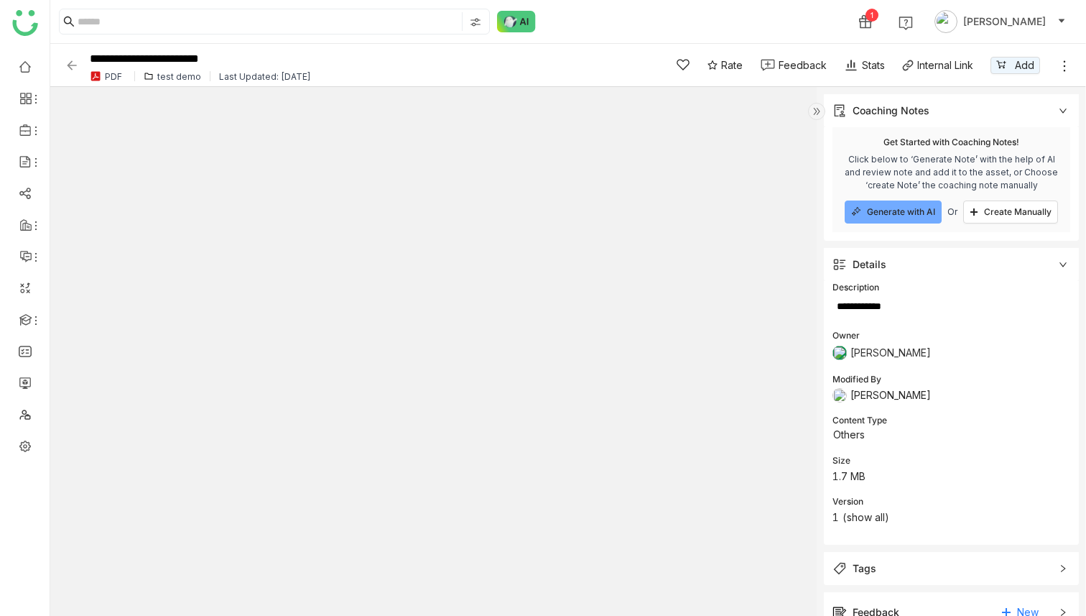
click at [184, 75] on div "test demo" at bounding box center [179, 76] width 44 height 11
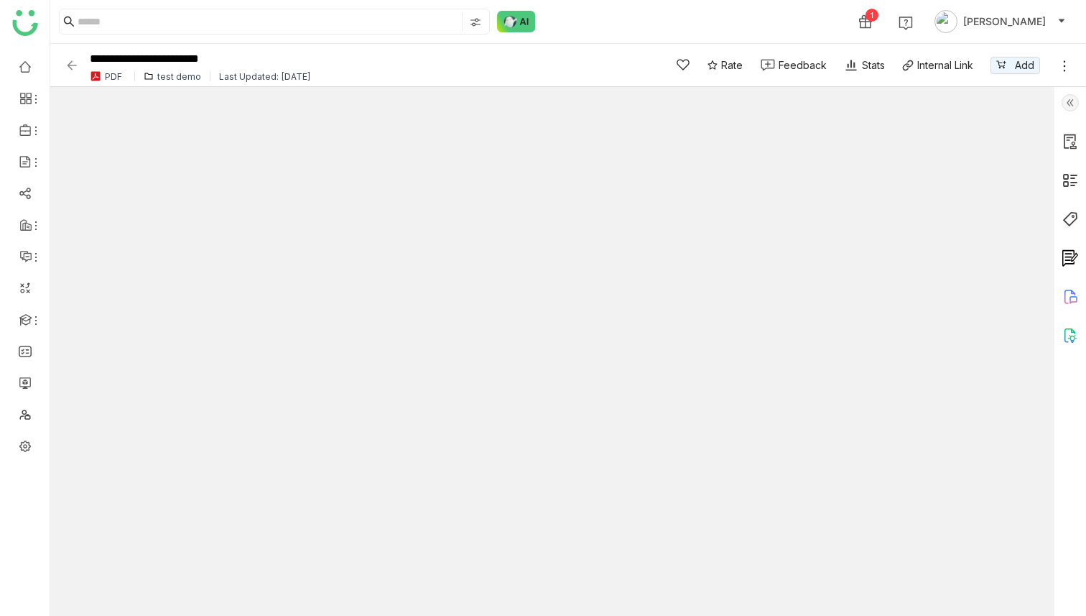
click at [162, 75] on div "test demo" at bounding box center [179, 76] width 44 height 11
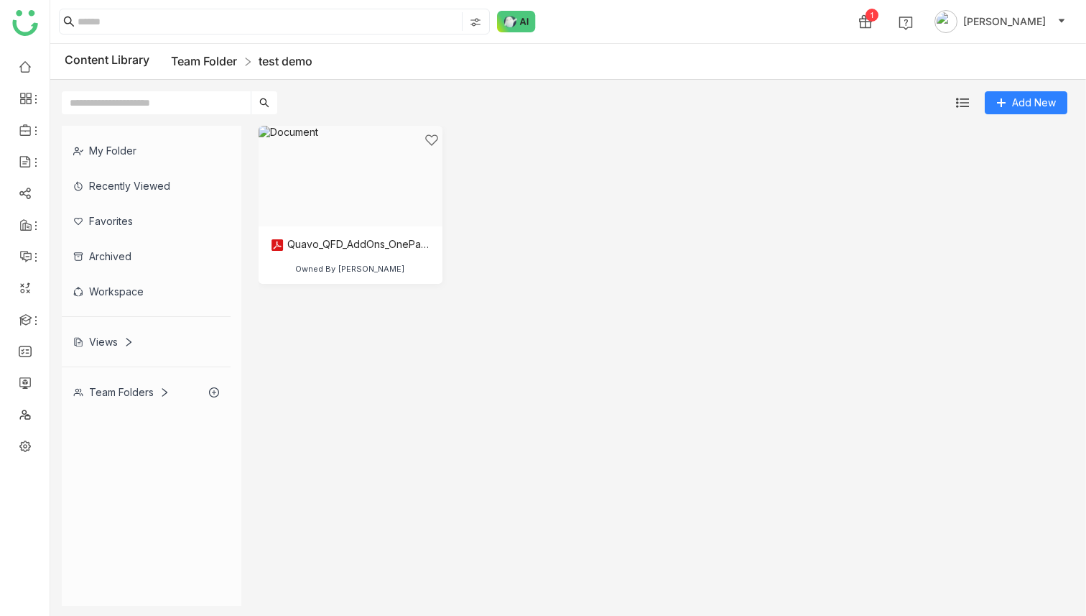
click at [200, 59] on link "Team Folder" at bounding box center [204, 61] width 66 height 14
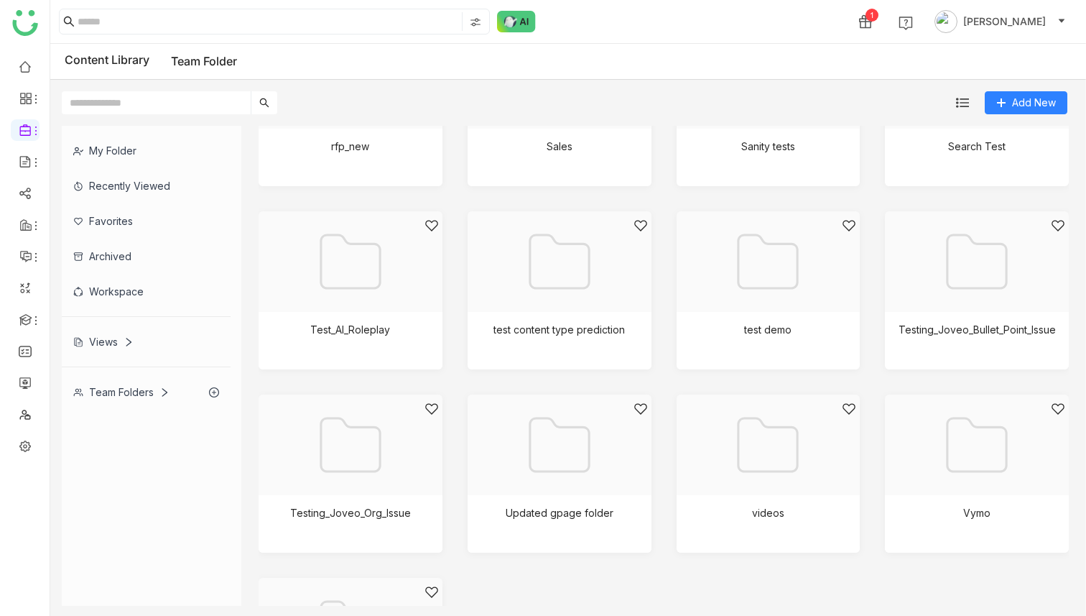
scroll to position [1736, 0]
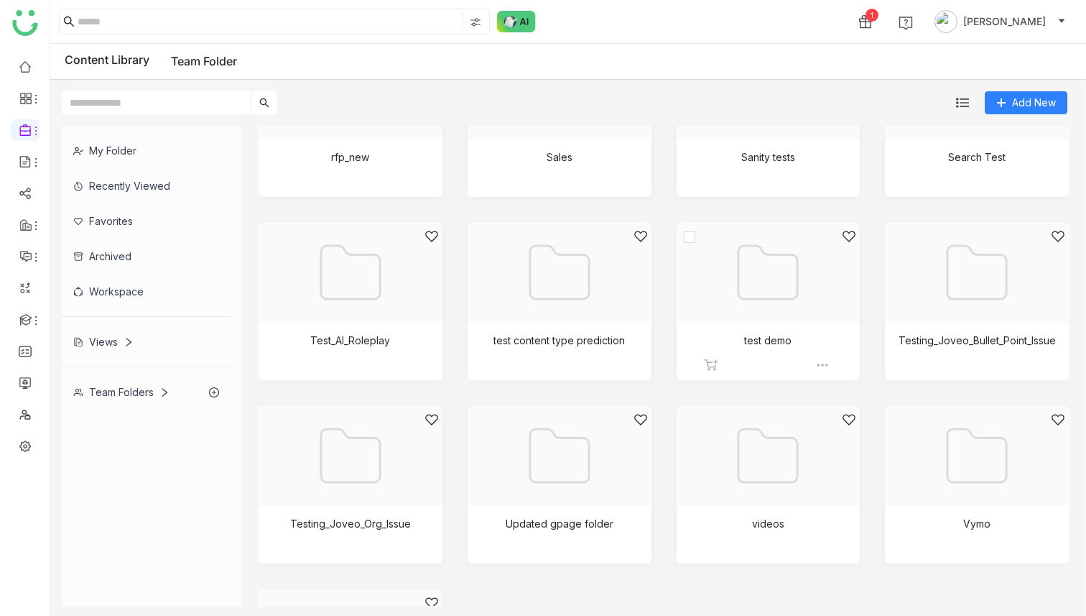
click at [820, 369] on img at bounding box center [822, 365] width 14 height 14
click at [854, 455] on span "Edit" at bounding box center [856, 454] width 17 height 16
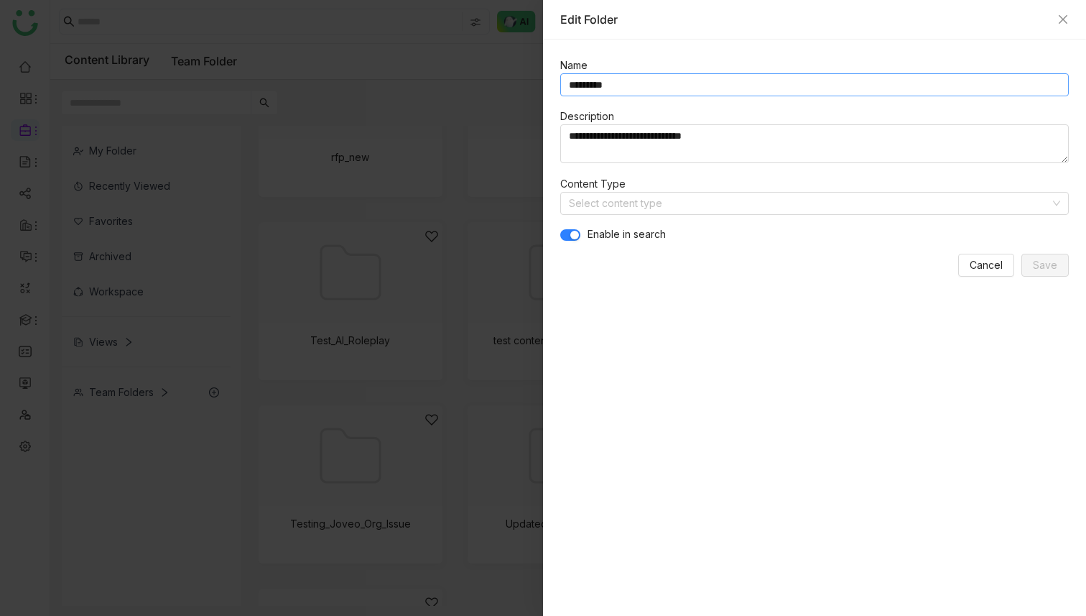
drag, startPoint x: 619, startPoint y: 83, endPoint x: 562, endPoint y: 84, distance: 57.5
click at [562, 84] on input "*********" at bounding box center [814, 84] width 509 height 23
type input "**********"
drag, startPoint x: 721, startPoint y: 136, endPoint x: 544, endPoint y: 137, distance: 177.4
click at [544, 137] on div "**********" at bounding box center [814, 328] width 543 height 576
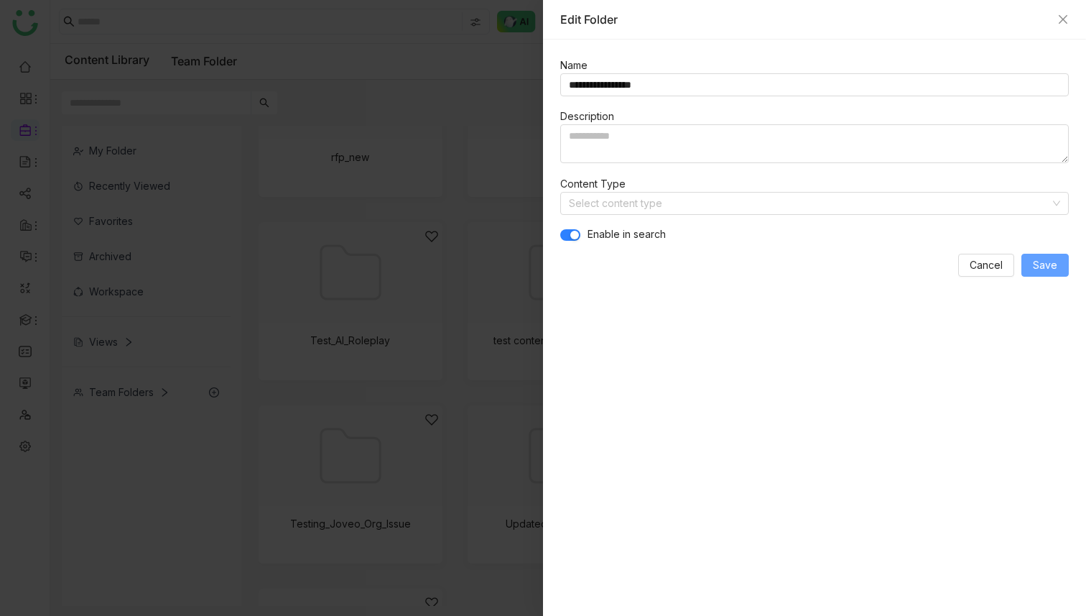
click at [1054, 261] on span "Save" at bounding box center [1045, 265] width 24 height 16
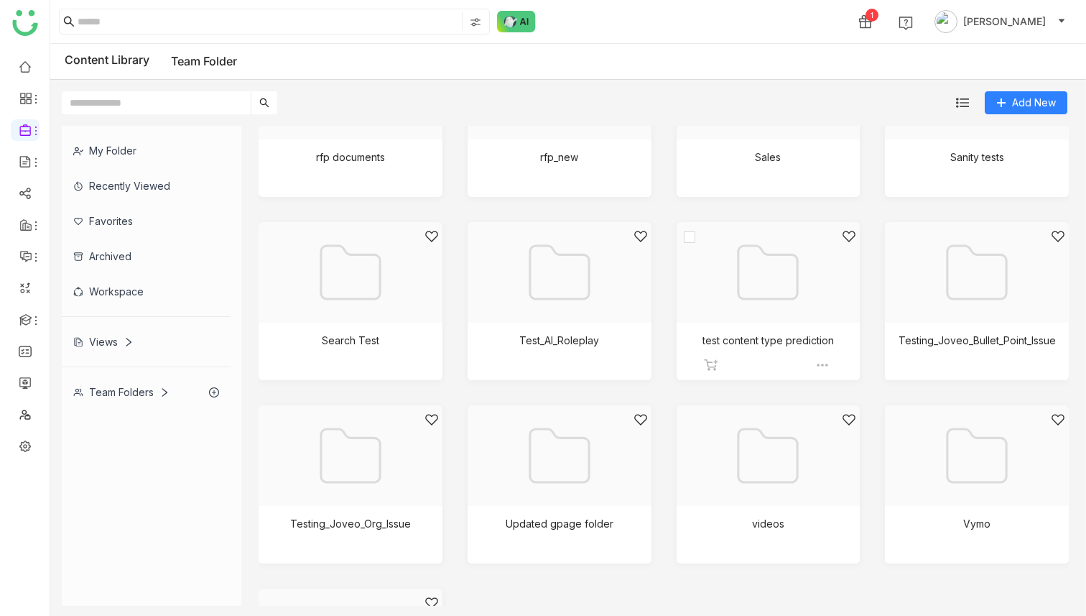
click at [769, 303] on div at bounding box center [763, 290] width 159 height 122
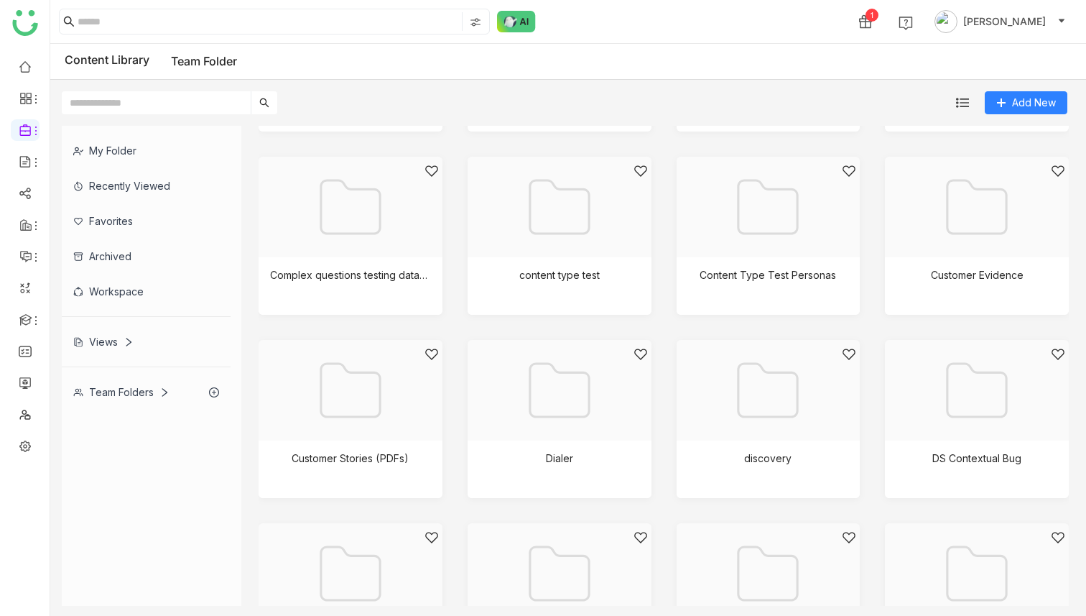
scroll to position [335, 0]
click at [564, 213] on div at bounding box center [554, 226] width 159 height 122
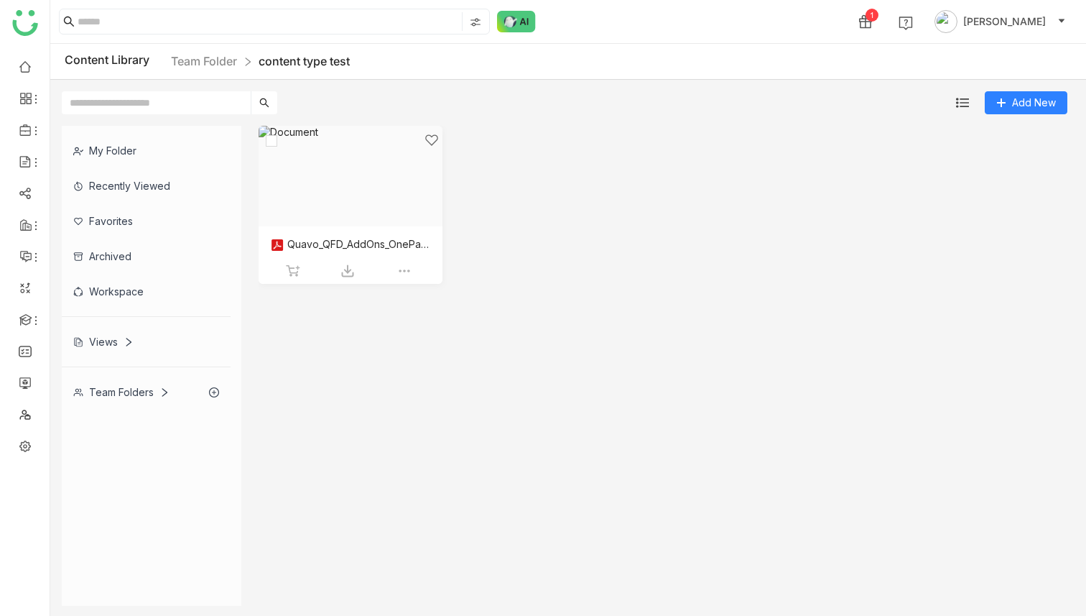
click at [399, 183] on div at bounding box center [345, 194] width 159 height 122
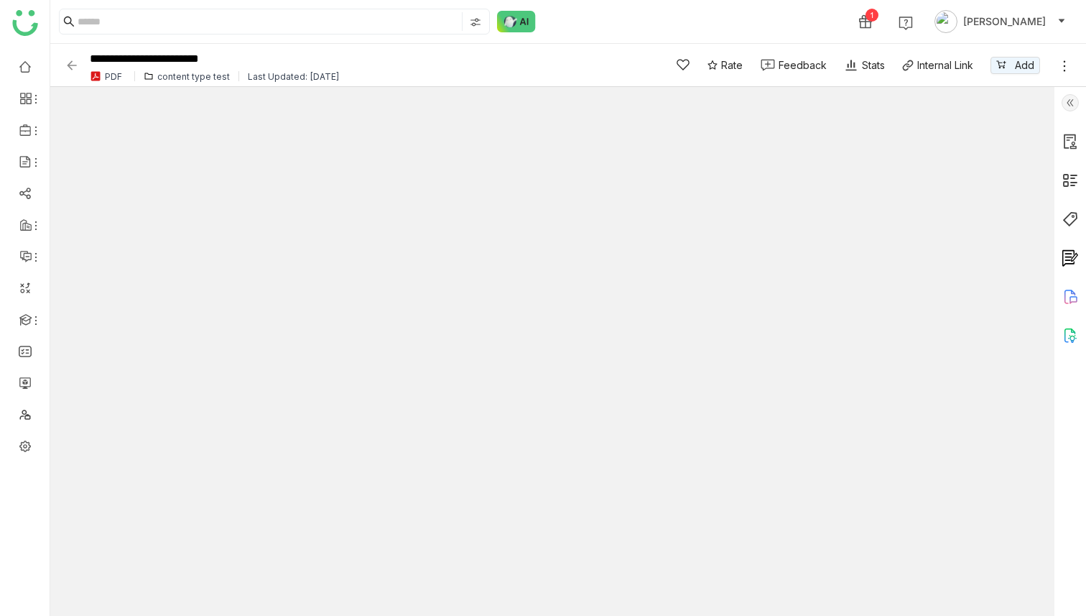
click at [1073, 106] on img at bounding box center [1070, 102] width 17 height 17
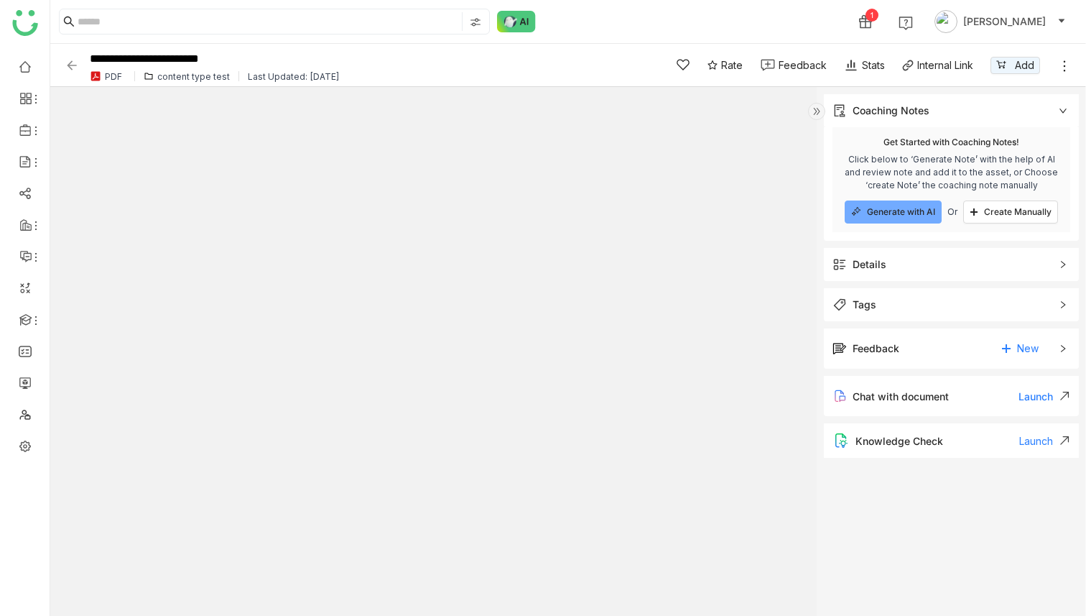
click at [894, 271] on span "Details" at bounding box center [942, 264] width 218 height 16
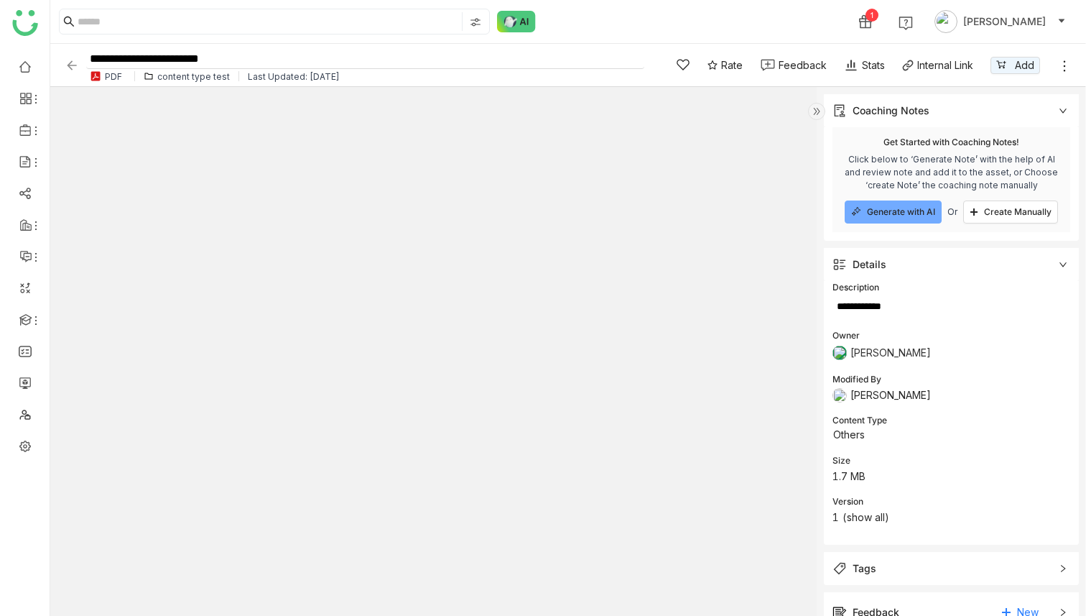
click at [301, 55] on input "**********" at bounding box center [365, 59] width 558 height 19
type input "**********"
click at [629, 5] on div "1 [PERSON_NAME]" at bounding box center [568, 21] width 1036 height 43
click at [629, 24] on div "1 [PERSON_NAME]" at bounding box center [568, 21] width 1036 height 43
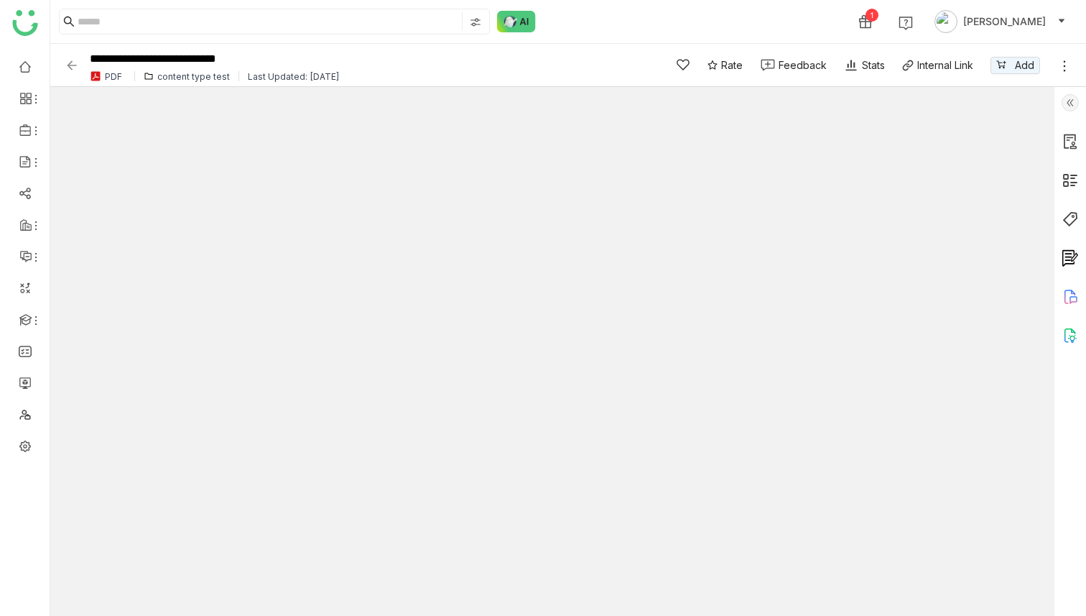
click at [1067, 101] on img at bounding box center [1070, 102] width 17 height 17
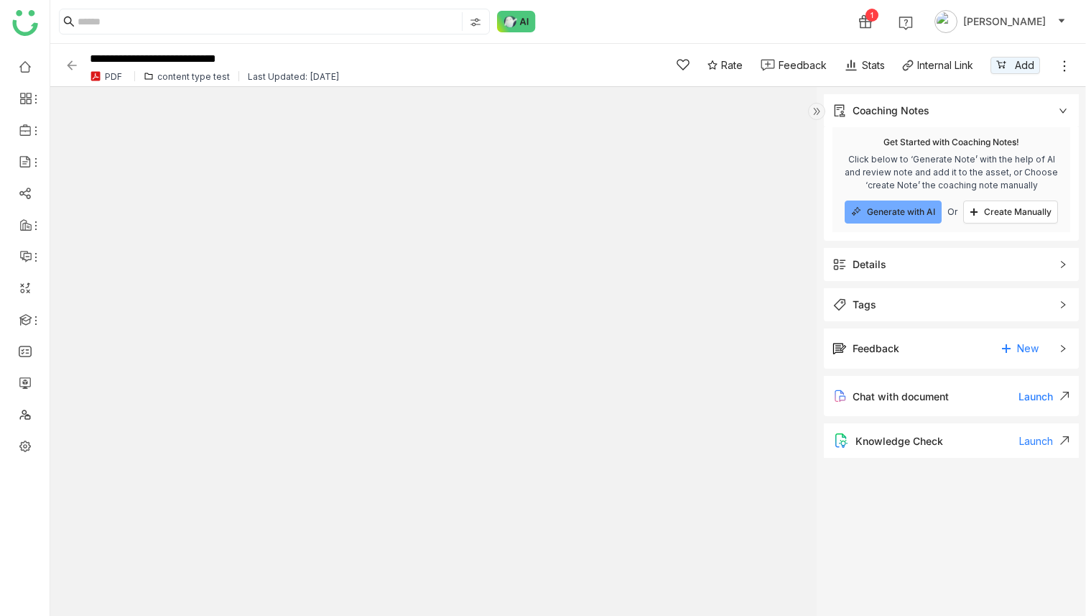
click at [914, 259] on span "Details" at bounding box center [942, 264] width 218 height 16
